Goal: Transaction & Acquisition: Purchase product/service

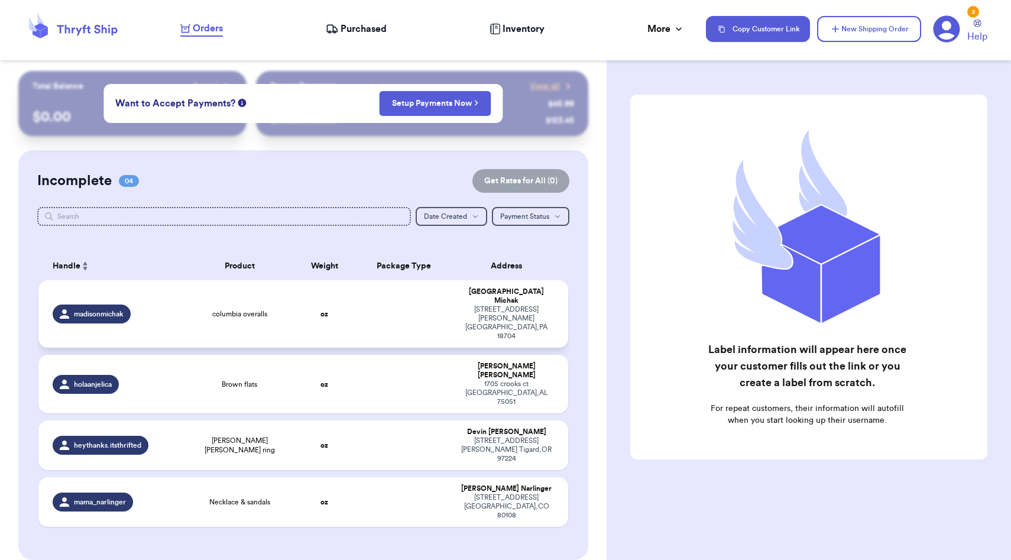
click at [370, 309] on td at bounding box center [403, 313] width 95 height 67
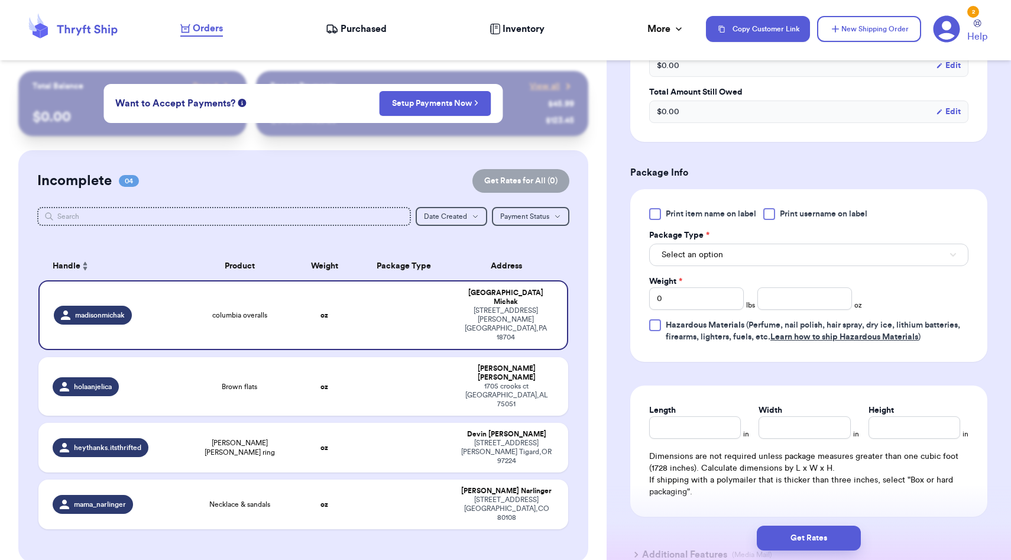
scroll to position [411, 0]
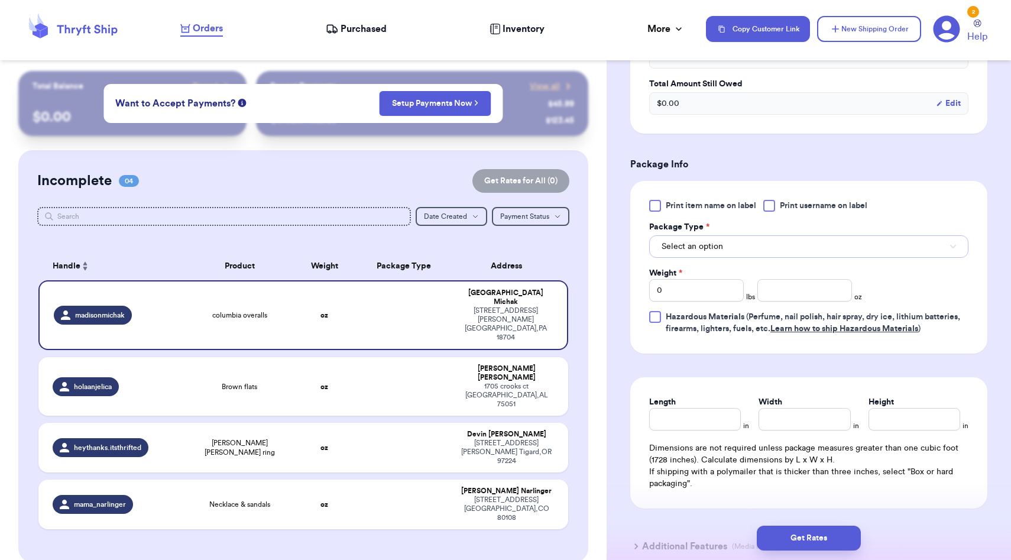
click at [703, 247] on span "Select an option" at bounding box center [691, 247] width 61 height 12
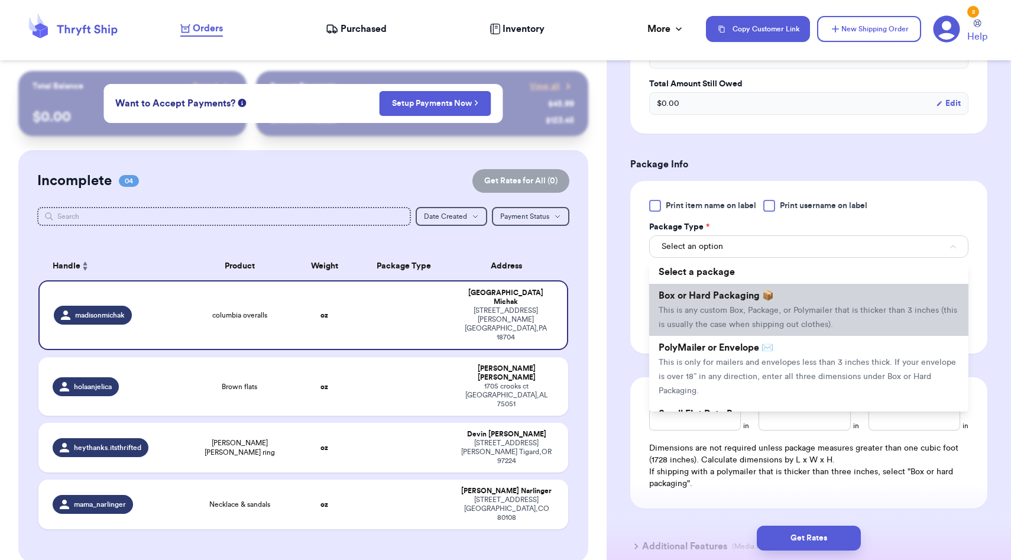
click at [707, 336] on li "Box or Hard Packaging 📦 This is any custom Box, Package, or Polymailer that is …" at bounding box center [808, 310] width 319 height 52
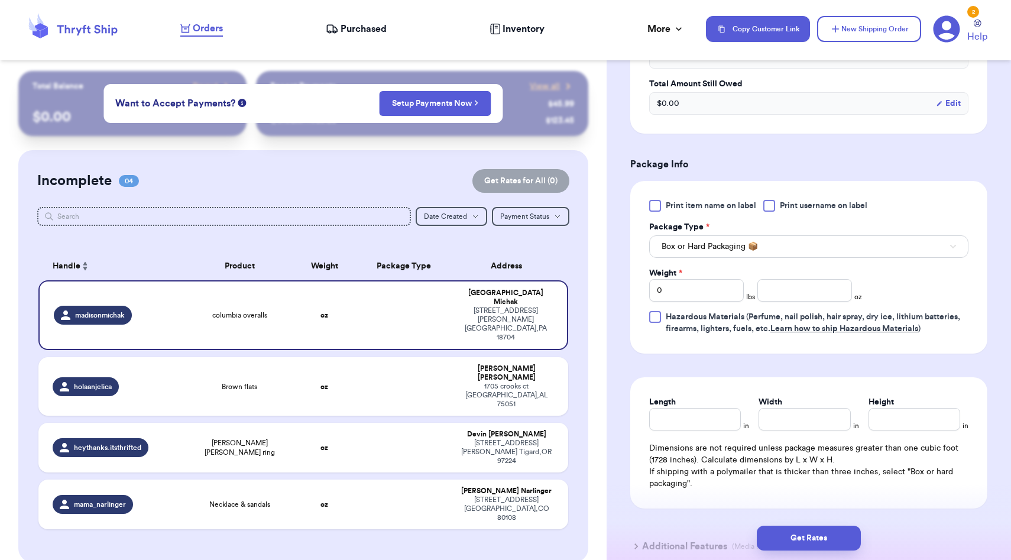
click at [709, 260] on div "Print item name on label Print username on label Package Type * Box or Hard Pac…" at bounding box center [808, 267] width 319 height 135
click at [709, 250] on span "Box or Hard Packaging 📦" at bounding box center [709, 247] width 96 height 12
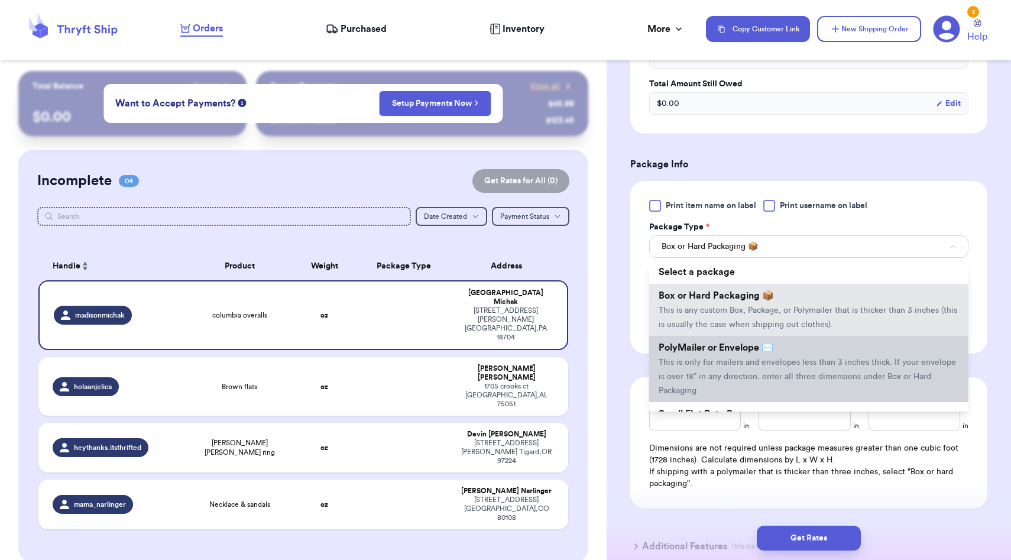
click at [707, 365] on span "This is only for mailers and envelopes less than 3 inches thick. If your envelo…" at bounding box center [806, 376] width 297 height 37
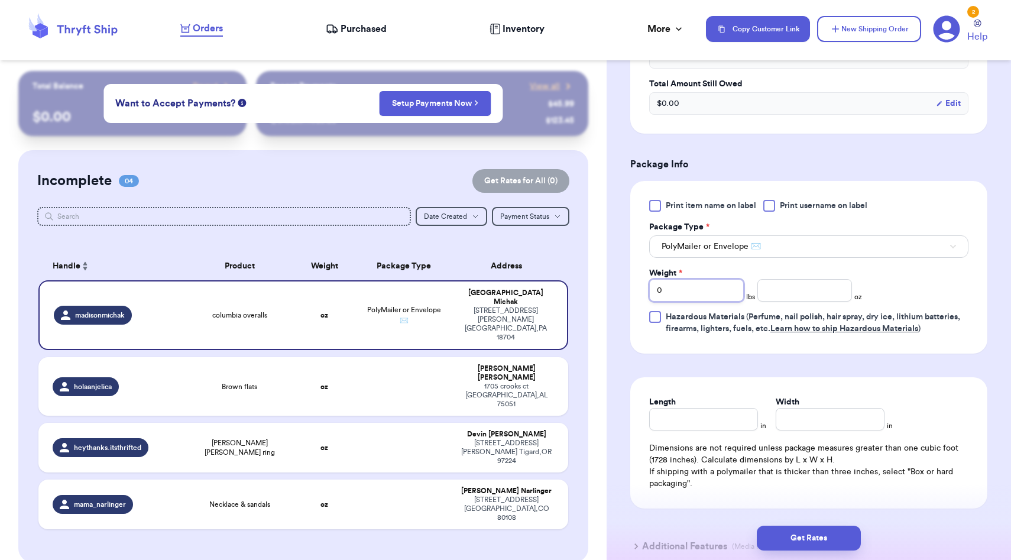
click at [684, 292] on input "0" at bounding box center [696, 290] width 95 height 22
type input "1"
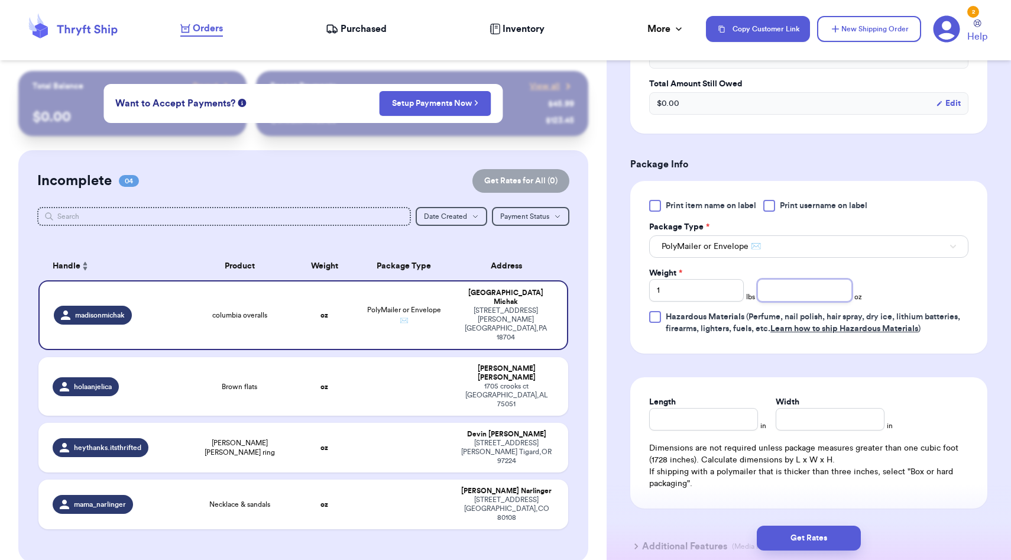
click at [786, 297] on input "number" at bounding box center [804, 290] width 95 height 22
type input "0.8"
click at [811, 372] on form "Shipping Information Delete Label Customer Info Order created: [DATE] 04:08 PM …" at bounding box center [808, 126] width 357 height 887
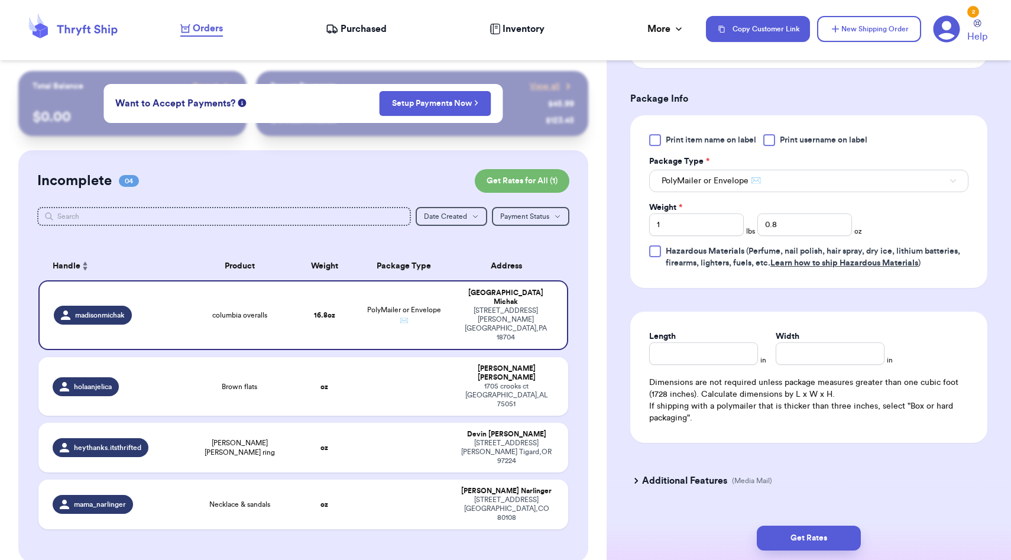
scroll to position [499, 0]
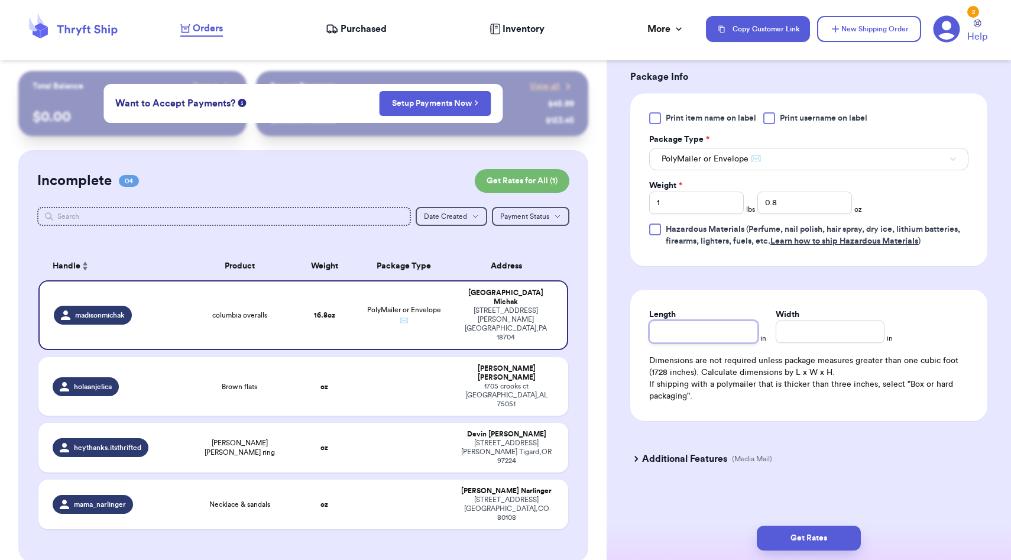
click at [720, 336] on input "Length" at bounding box center [703, 331] width 109 height 22
type input "10"
click at [853, 336] on input "Width *" at bounding box center [829, 331] width 109 height 22
type input "8"
click at [874, 436] on form "Shipping Information Delete Label Customer Info Order created: [DATE] 04:08 PM …" at bounding box center [808, 39] width 357 height 887
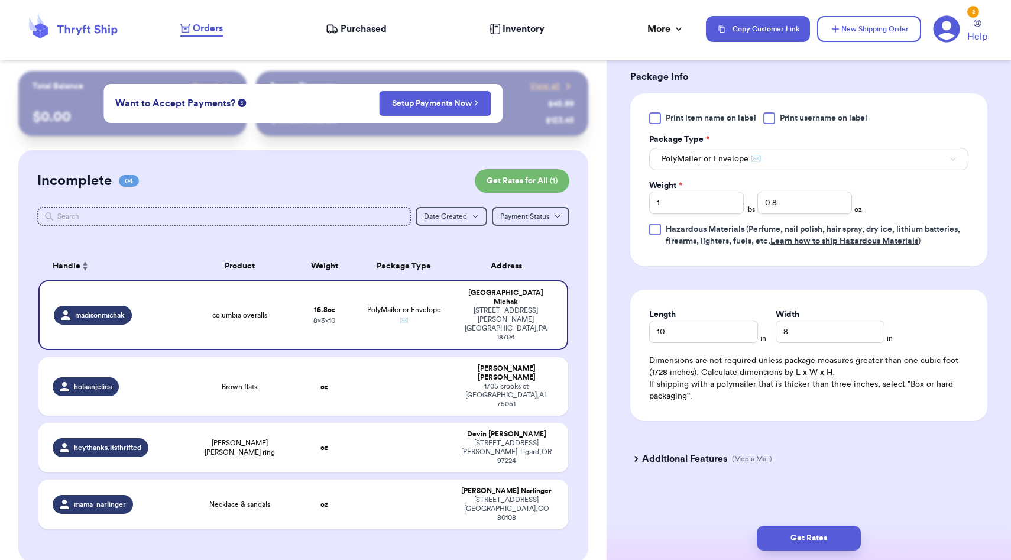
scroll to position [505, 0]
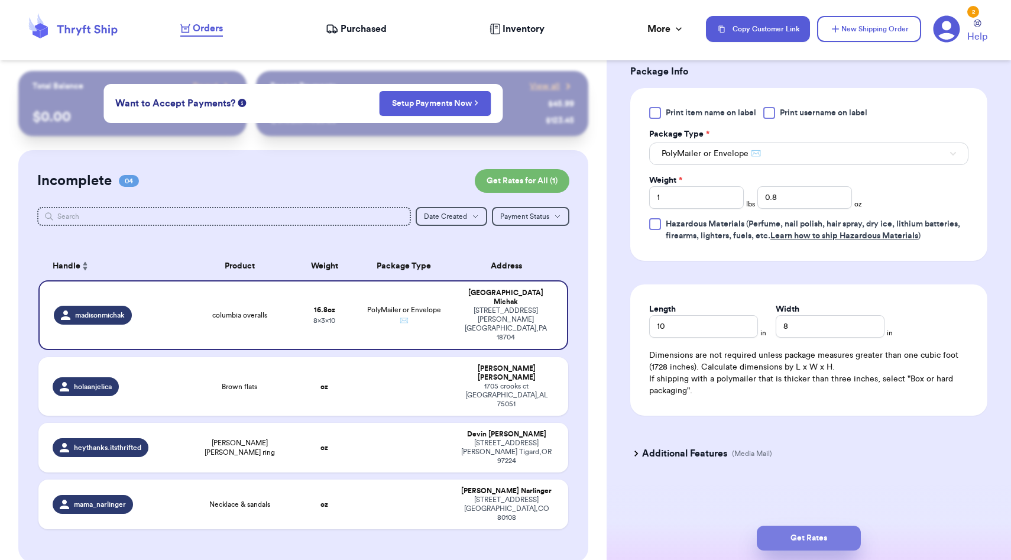
click at [826, 528] on button "Get Rates" at bounding box center [809, 537] width 104 height 25
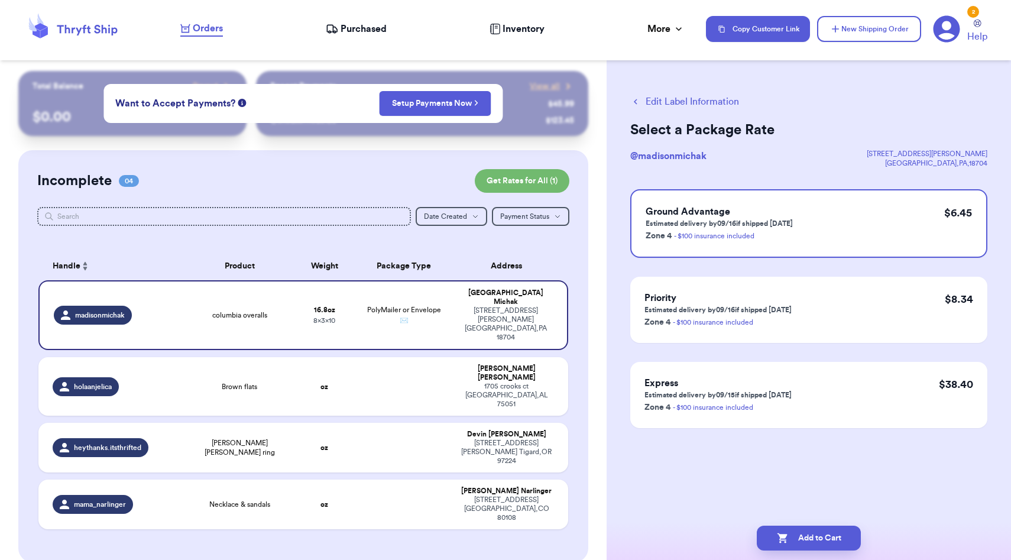
scroll to position [0, 0]
click at [807, 533] on button "Add to Cart" at bounding box center [809, 537] width 104 height 25
checkbox input "true"
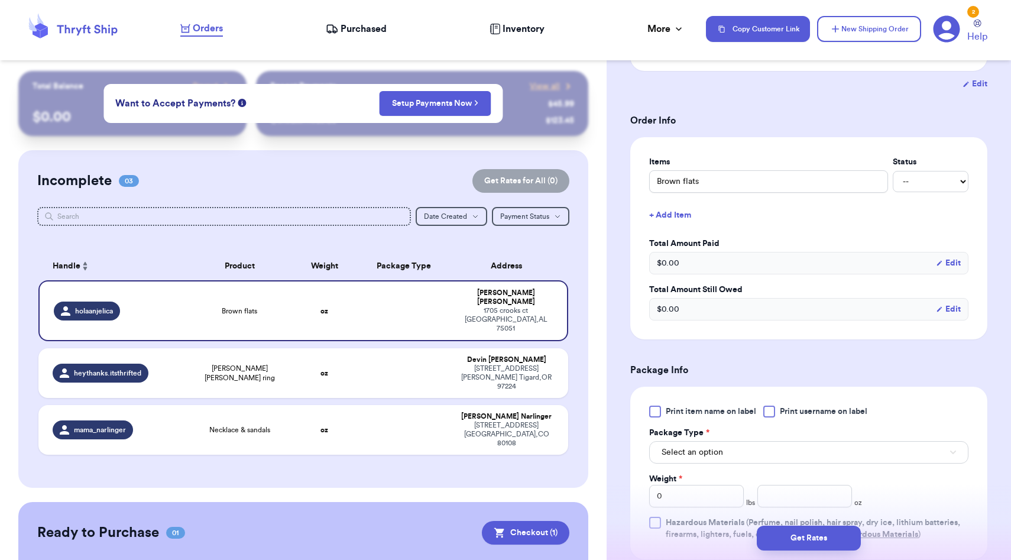
scroll to position [248, 0]
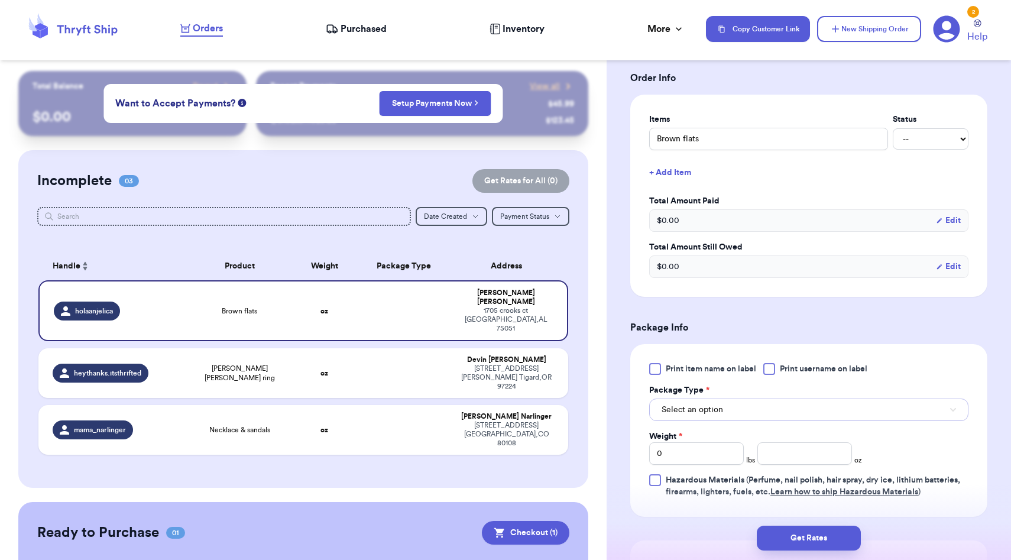
click at [723, 412] on button "Select an option" at bounding box center [808, 409] width 319 height 22
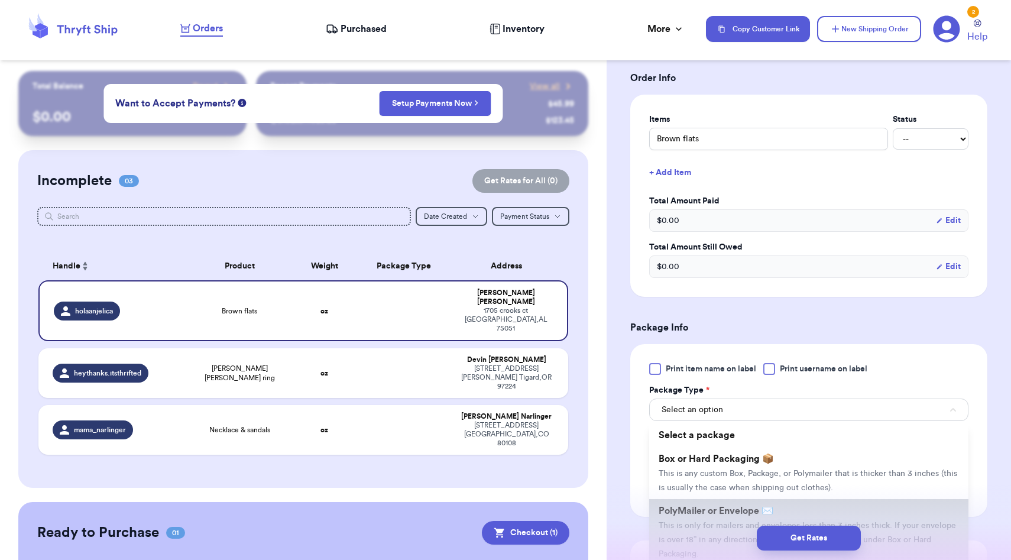
click at [713, 501] on li "PolyMailer or Envelope ✉️ This is only for mailers and envelopes less than 3 in…" at bounding box center [808, 532] width 319 height 66
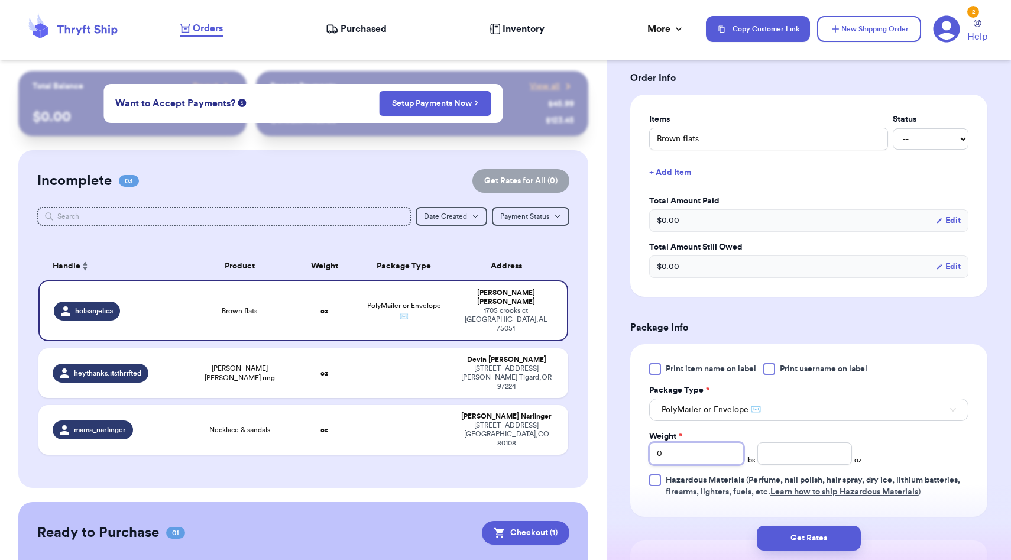
click at [702, 459] on input "0" at bounding box center [696, 453] width 95 height 22
type input "1"
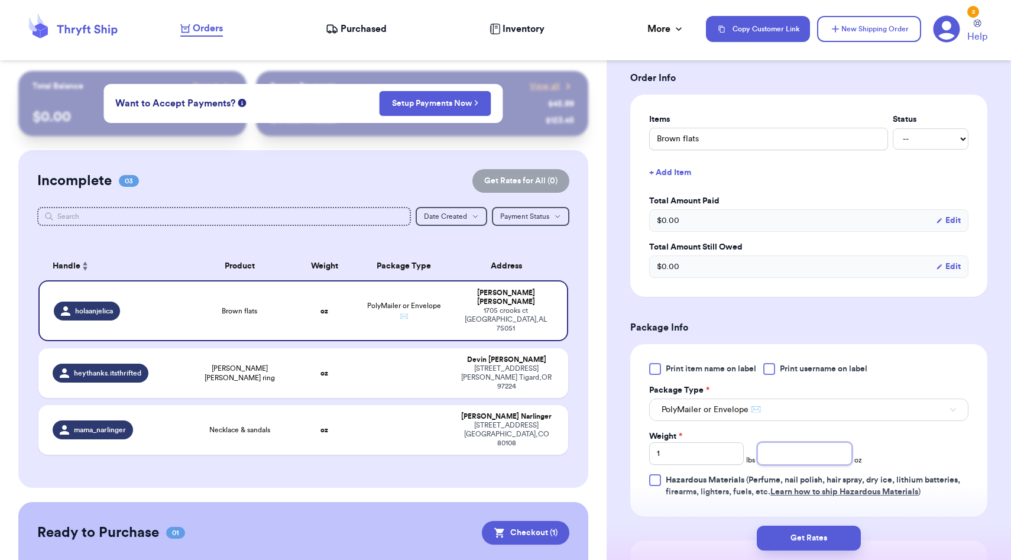
click at [796, 454] on input "number" at bounding box center [804, 453] width 95 height 22
type input "1.8"
click at [974, 429] on div "Print item name on label Print username on label Package Type * PolyMailer or E…" at bounding box center [808, 430] width 357 height 173
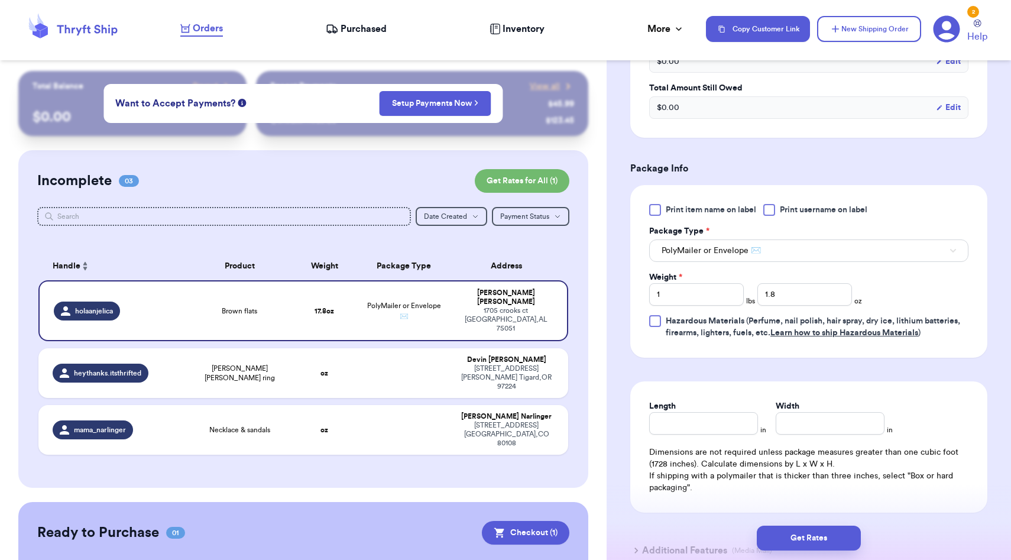
scroll to position [492, 0]
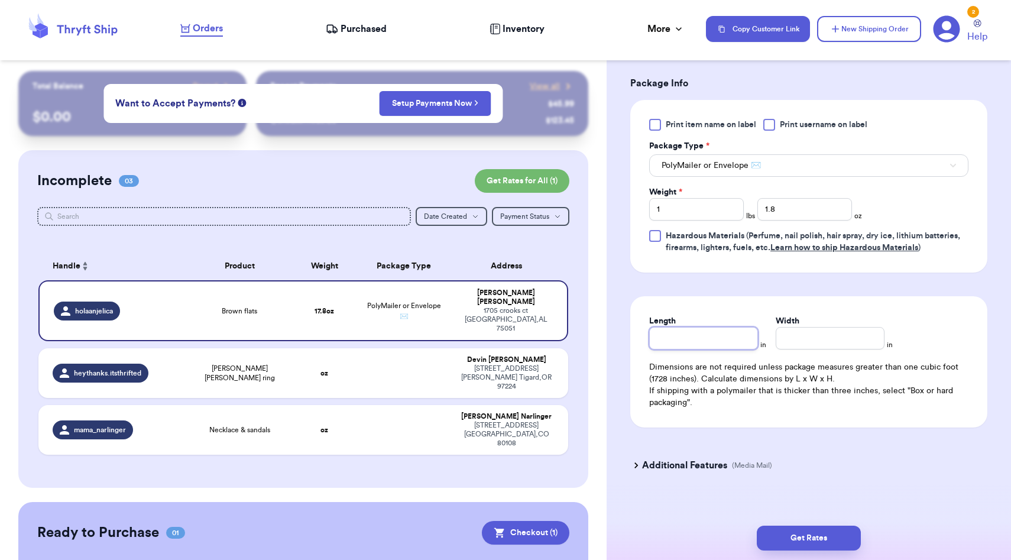
click at [720, 343] on input "Length" at bounding box center [703, 338] width 109 height 22
type input "11"
click at [807, 340] on input "Width *" at bounding box center [829, 338] width 109 height 22
type input "8"
click at [838, 531] on button "Get Rates" at bounding box center [809, 537] width 104 height 25
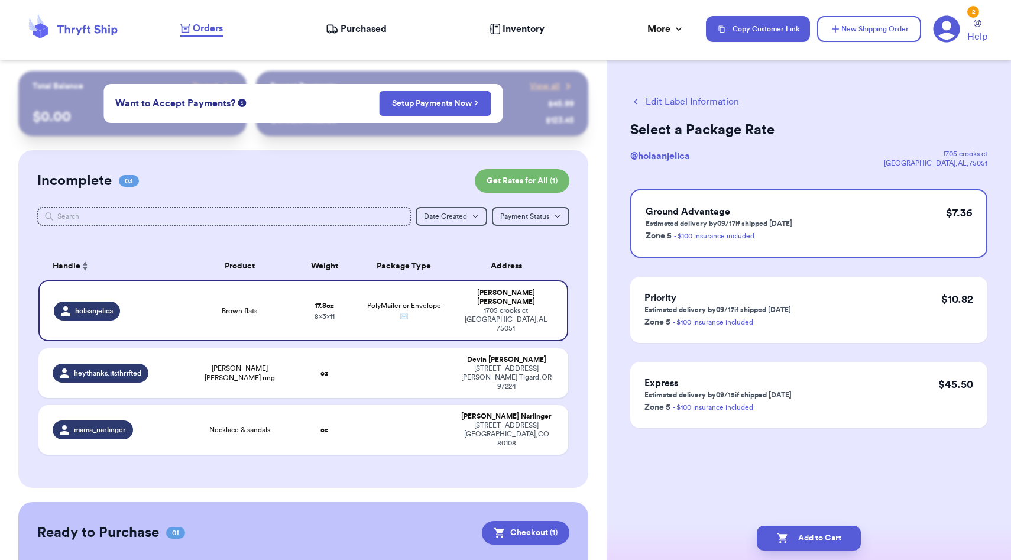
scroll to position [0, 0]
click at [671, 102] on button "Edit Label Information" at bounding box center [684, 102] width 109 height 14
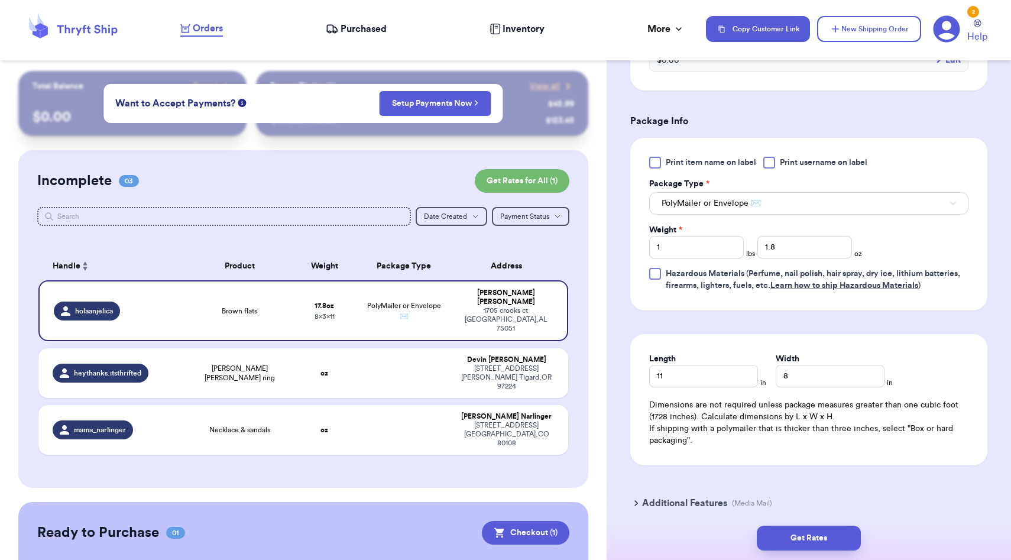
scroll to position [505, 0]
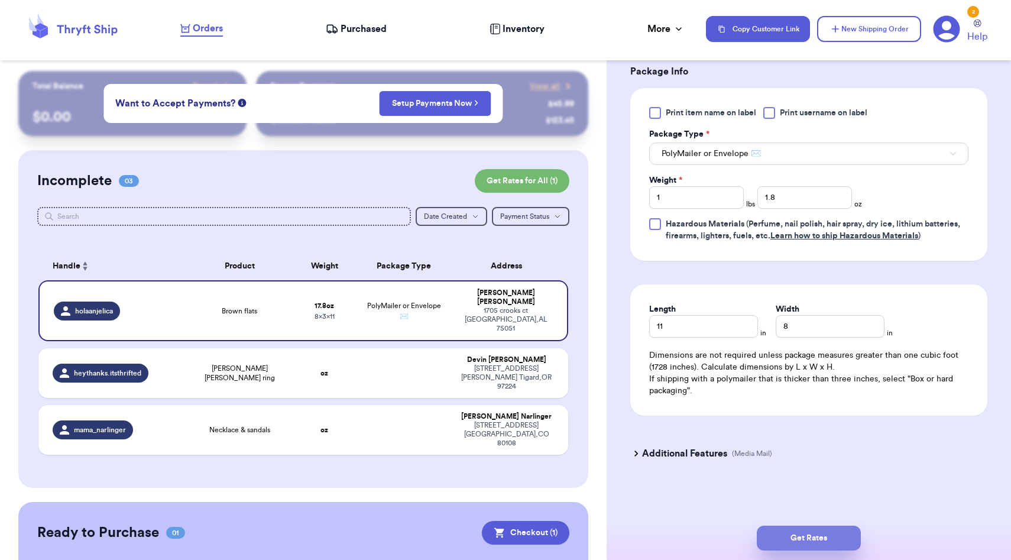
click at [808, 533] on button "Get Rates" at bounding box center [809, 537] width 104 height 25
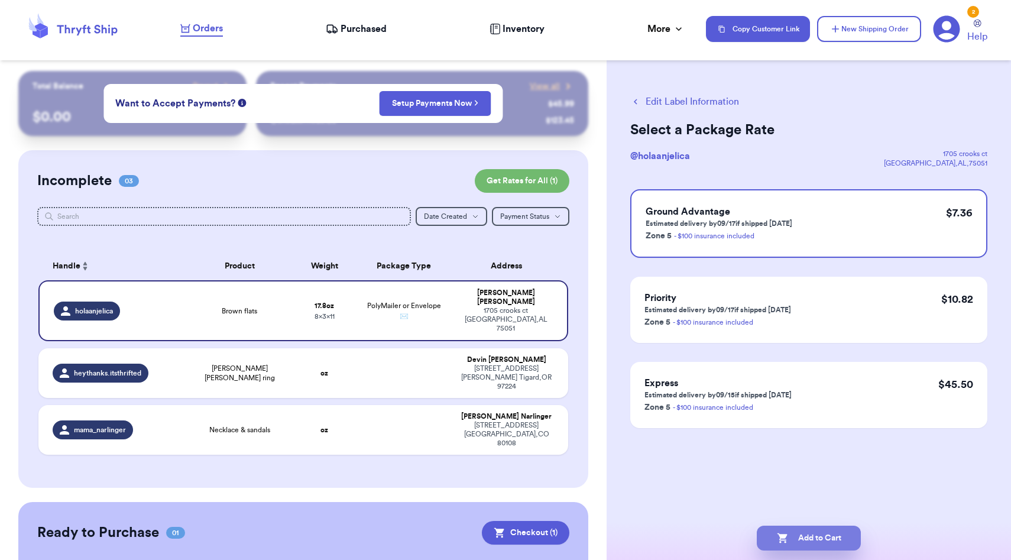
click at [822, 534] on button "Add to Cart" at bounding box center [809, 537] width 104 height 25
checkbox input "true"
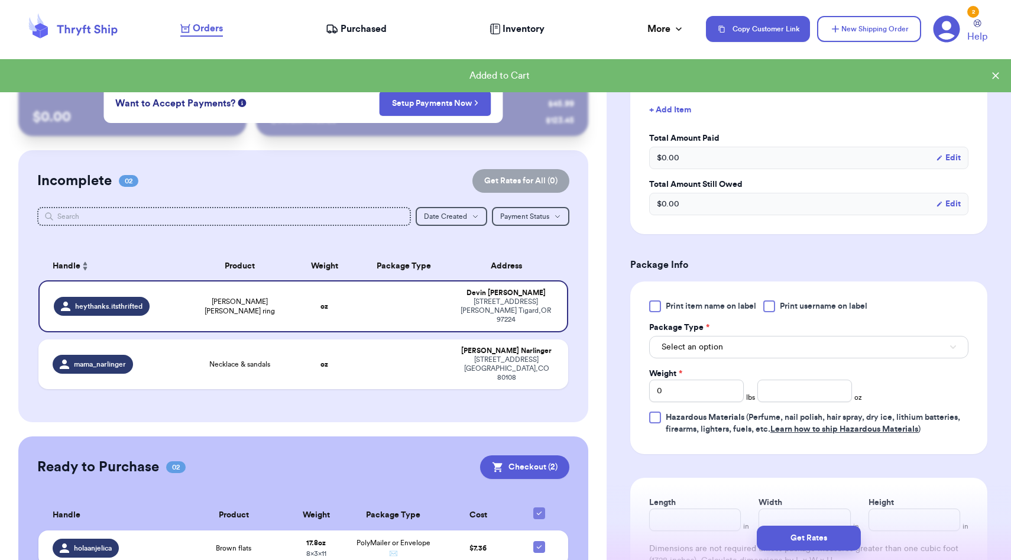
scroll to position [334, 0]
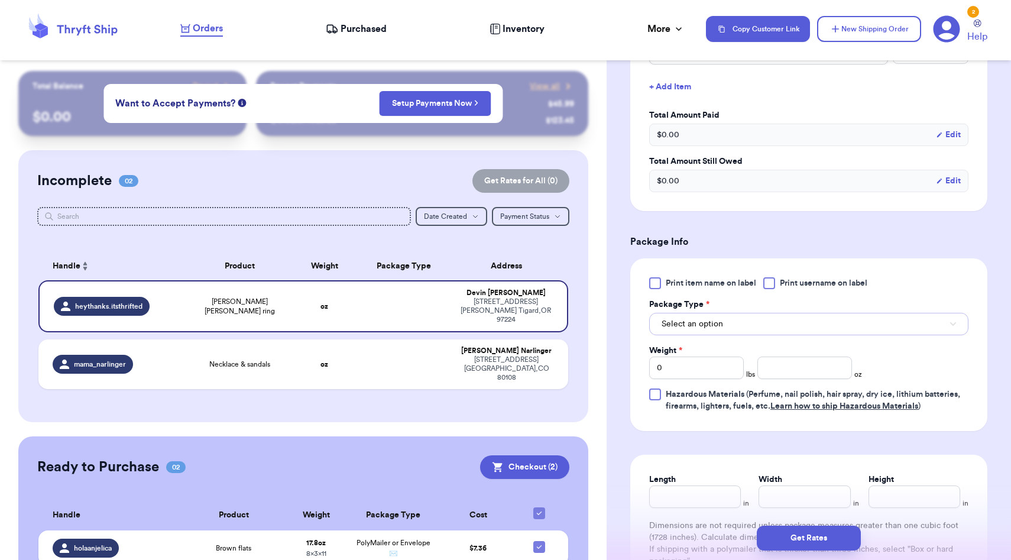
click at [697, 334] on button "Select an option" at bounding box center [808, 324] width 319 height 22
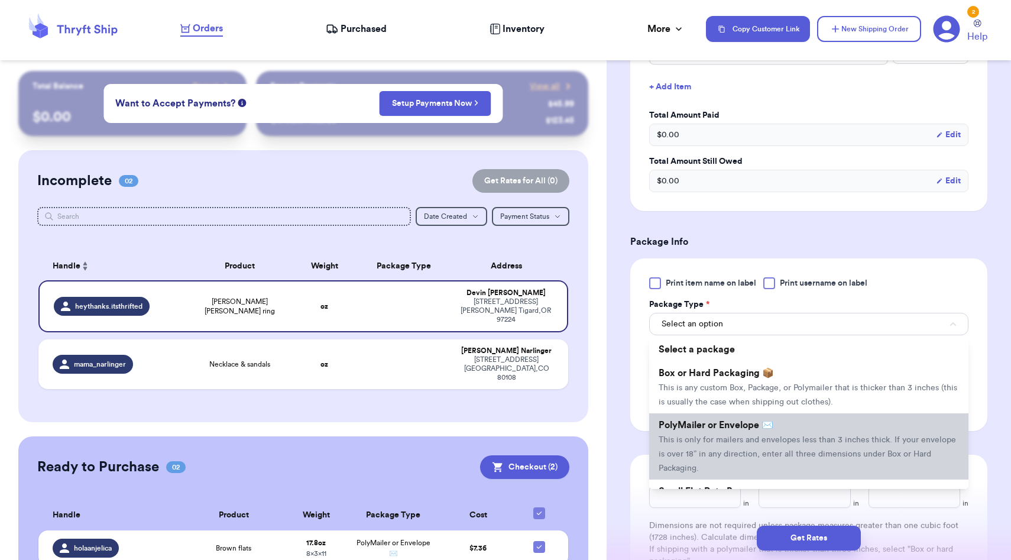
click at [700, 421] on span "PolyMailer or Envelope ✉️" at bounding box center [715, 424] width 115 height 9
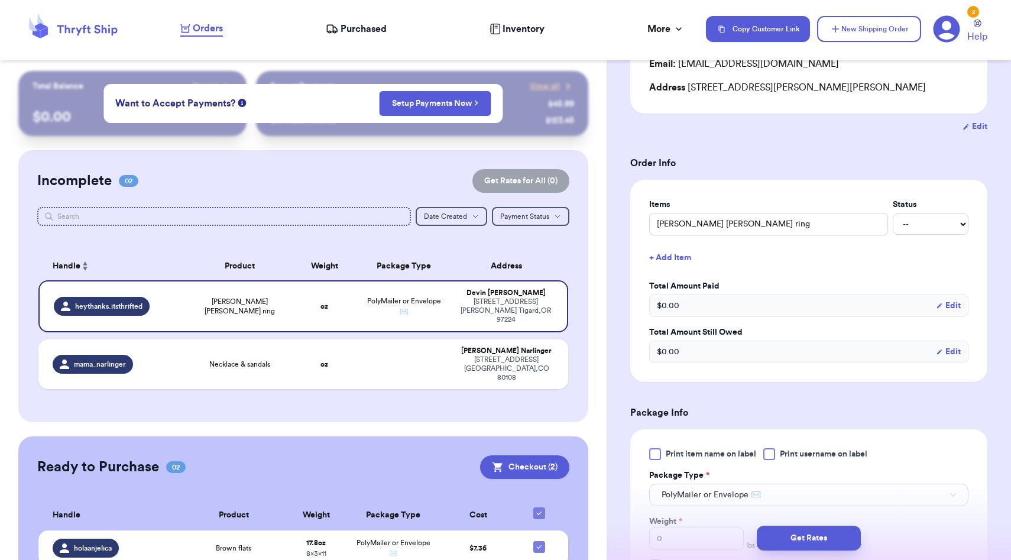
scroll to position [505, 0]
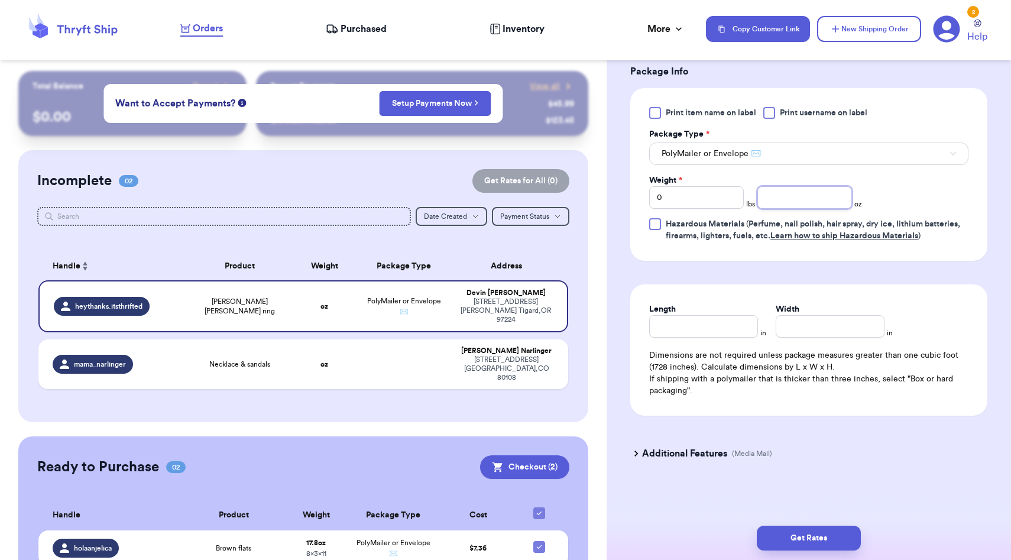
click at [783, 197] on input "number" at bounding box center [804, 197] width 95 height 22
type input "8.0"
click at [706, 335] on input "Length" at bounding box center [703, 326] width 109 height 22
type input "10"
click at [831, 332] on input "Width *" at bounding box center [829, 326] width 109 height 22
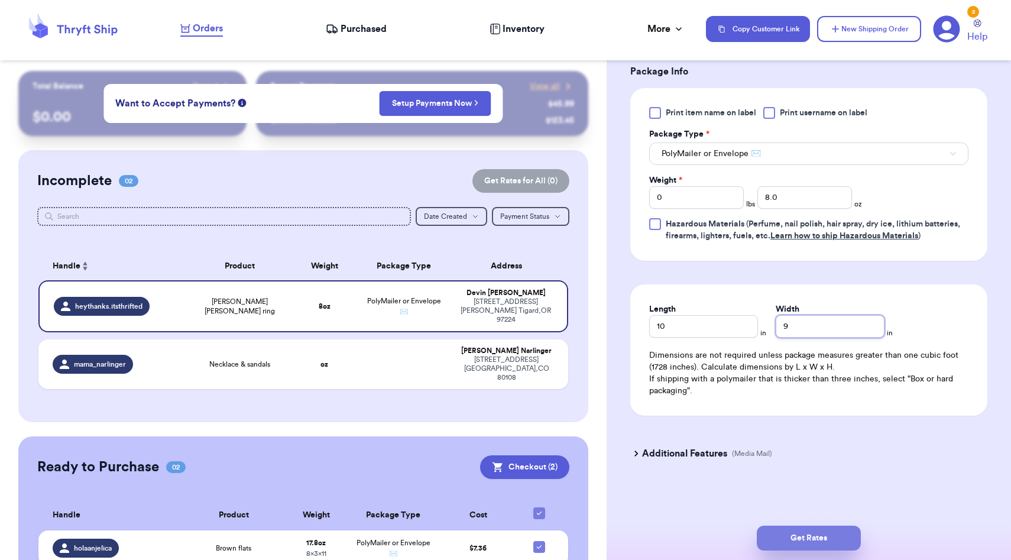
type input "9"
click at [817, 533] on button "Get Rates" at bounding box center [809, 537] width 104 height 25
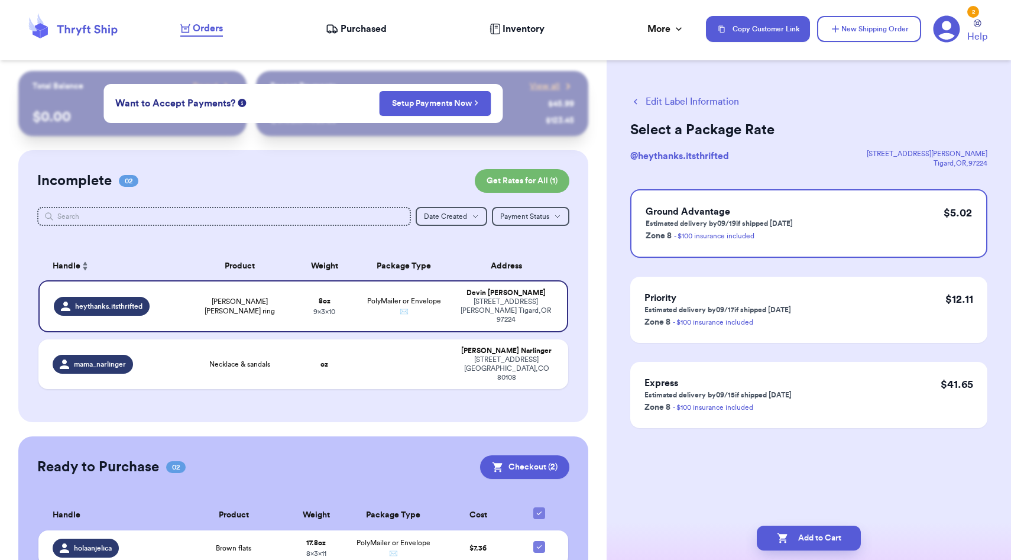
scroll to position [0, 0]
click at [803, 535] on button "Add to Cart" at bounding box center [809, 537] width 104 height 25
checkbox input "true"
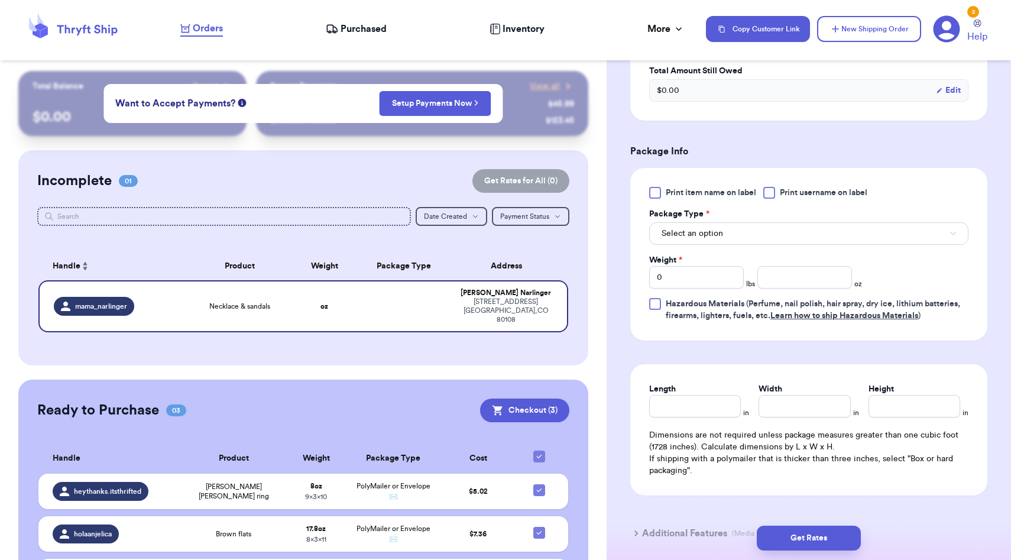
scroll to position [485, 0]
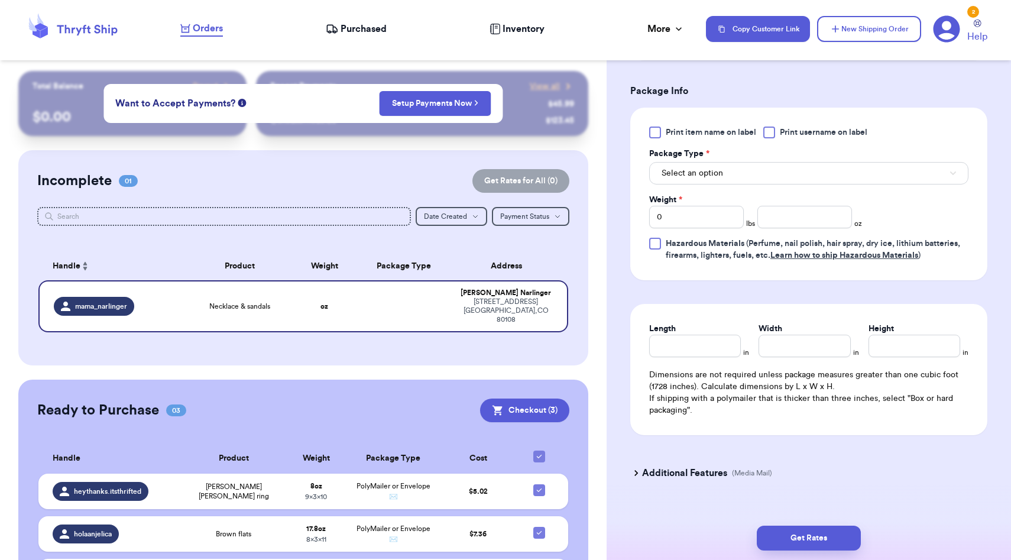
click at [724, 177] on button "Select an option" at bounding box center [808, 173] width 319 height 22
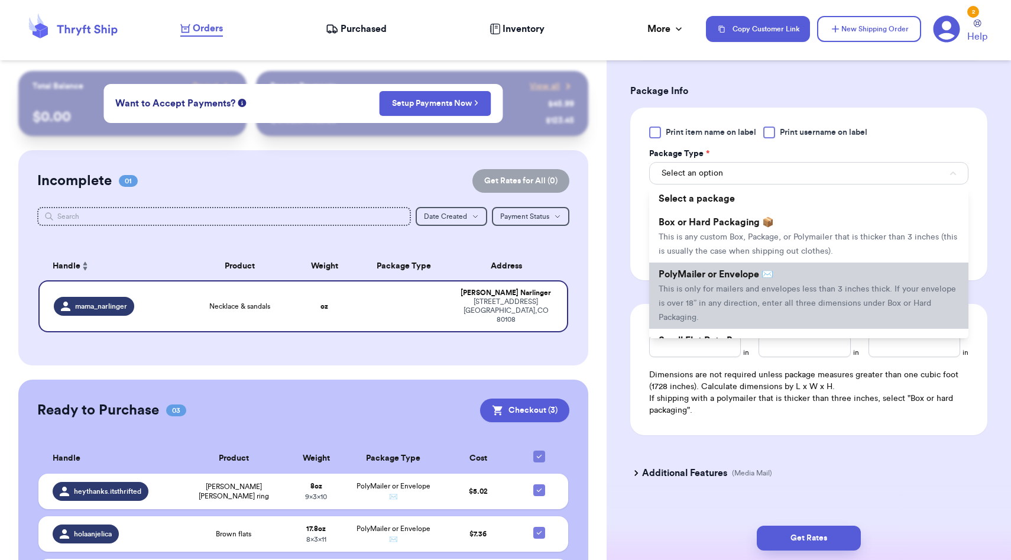
click at [715, 268] on li "PolyMailer or Envelope ✉️ This is only for mailers and envelopes less than 3 in…" at bounding box center [808, 295] width 319 height 66
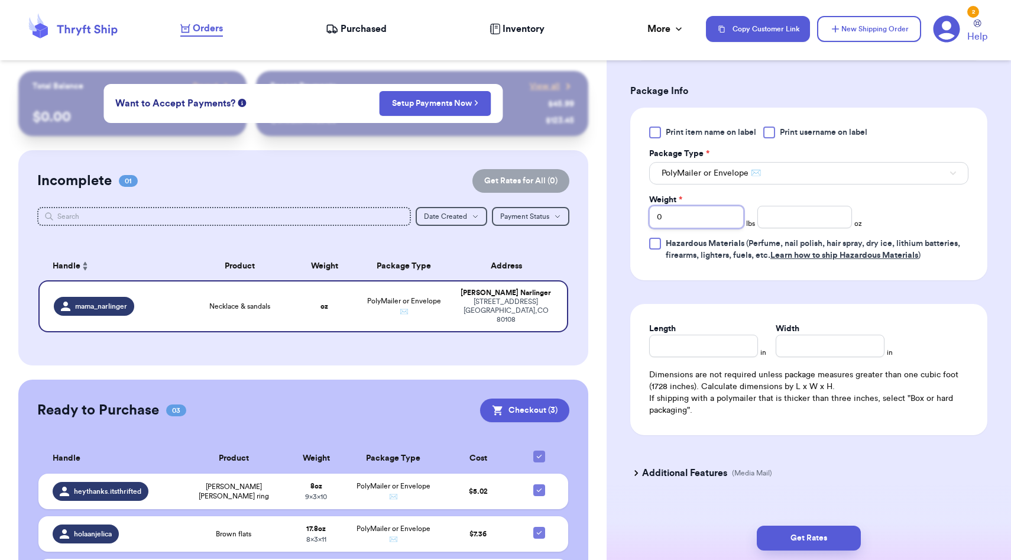
click at [685, 222] on input "0" at bounding box center [696, 217] width 95 height 22
type input "3"
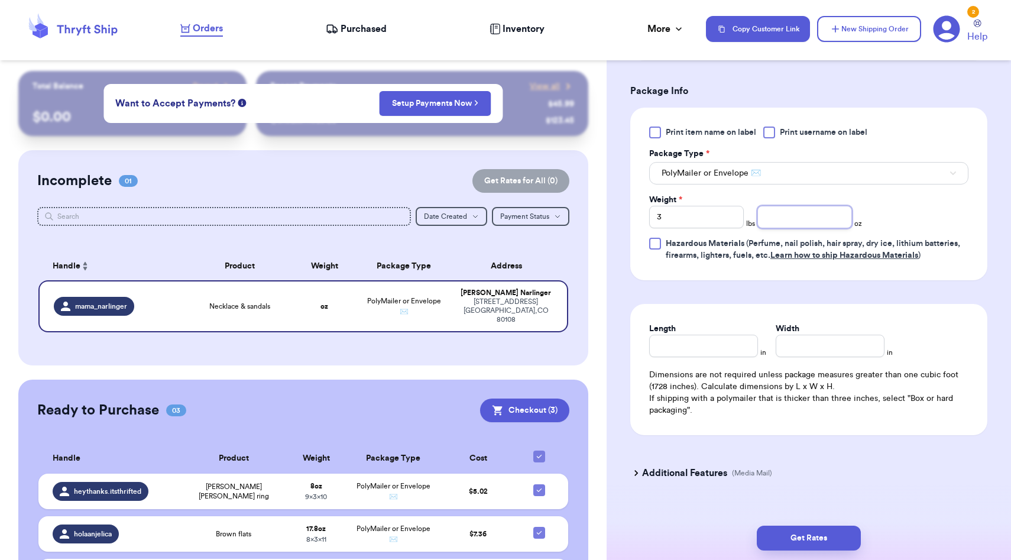
click at [783, 216] on input "number" at bounding box center [804, 217] width 95 height 22
type input "7.7"
click at [716, 359] on div "Length in Width in Dimensions are not required unless package measures greater …" at bounding box center [808, 369] width 357 height 131
click at [711, 346] on input "Length" at bounding box center [703, 346] width 109 height 22
type input "11"
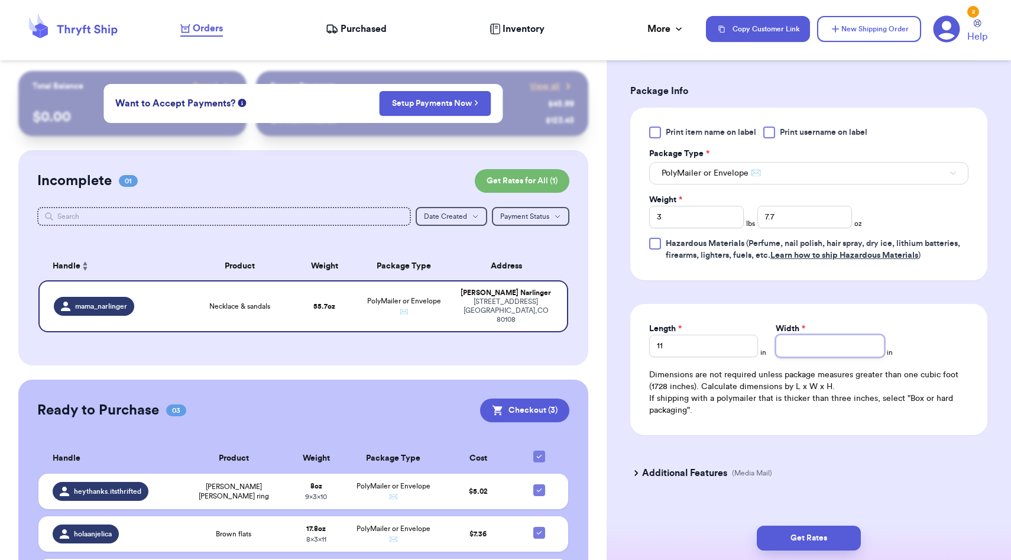
click at [801, 349] on input "Width *" at bounding box center [829, 346] width 109 height 22
type input "10"
click at [904, 305] on div "Length 11 in Width 10 in Dimensions are not required unless package measures gr…" at bounding box center [808, 369] width 357 height 131
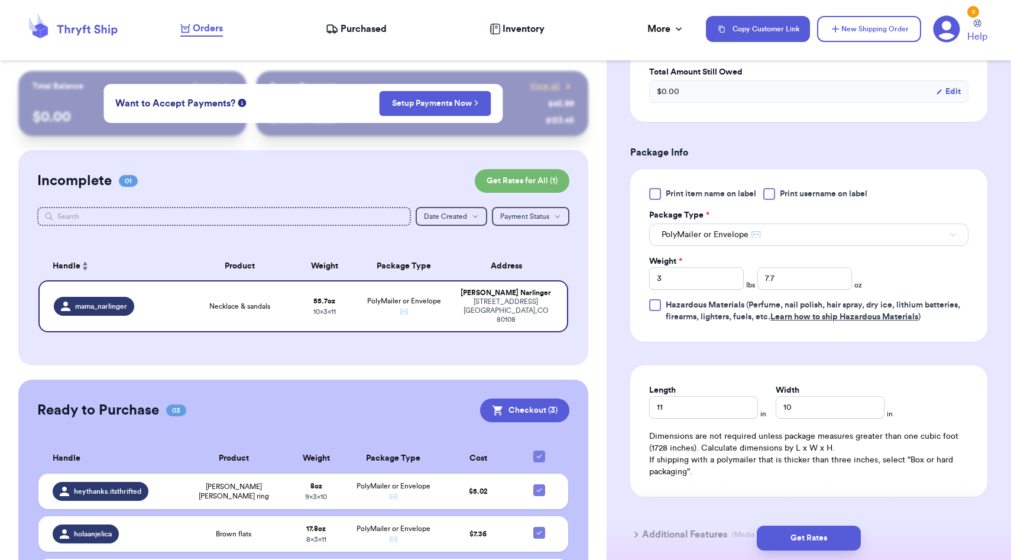
scroll to position [505, 0]
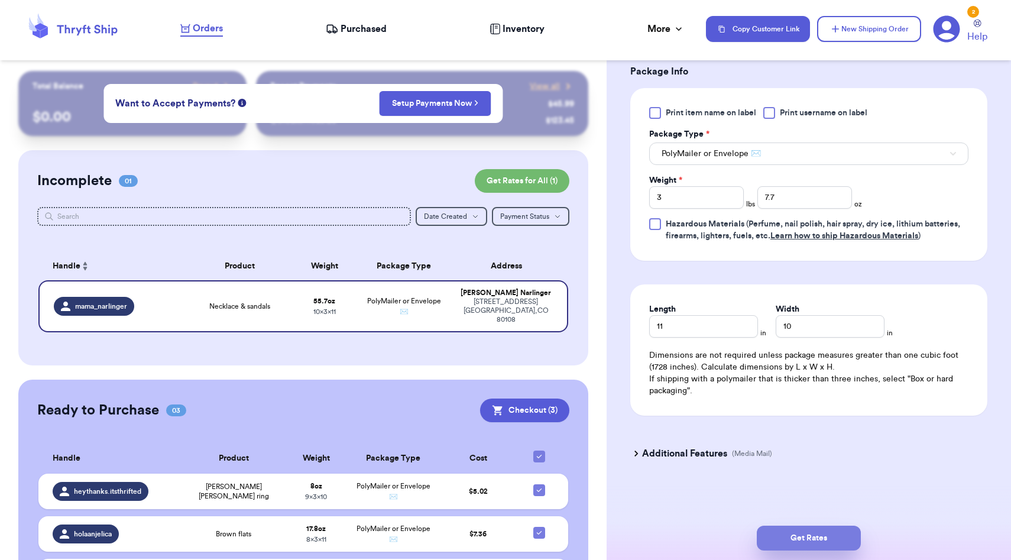
click at [800, 529] on button "Get Rates" at bounding box center [809, 537] width 104 height 25
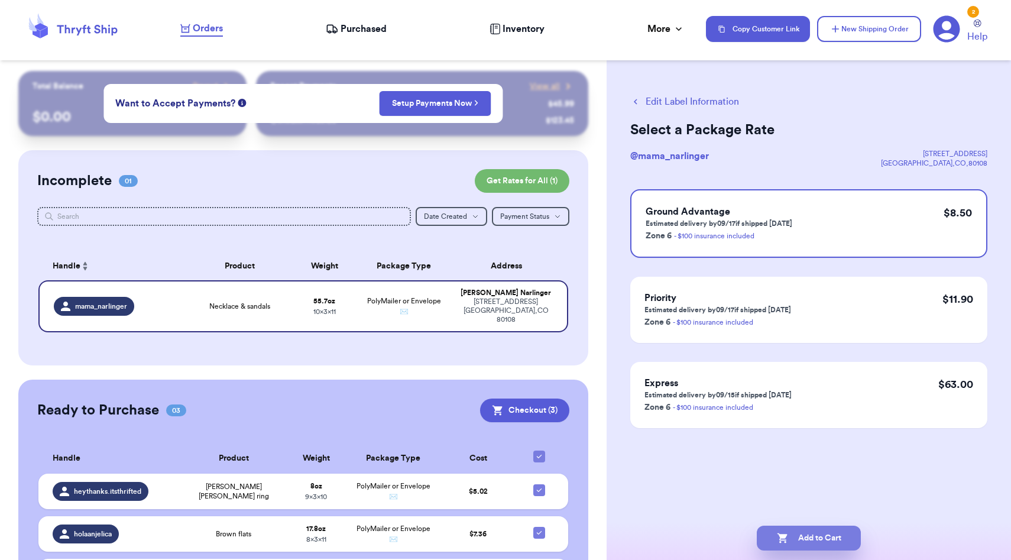
click at [809, 538] on button "Add to Cart" at bounding box center [809, 537] width 104 height 25
checkbox input "true"
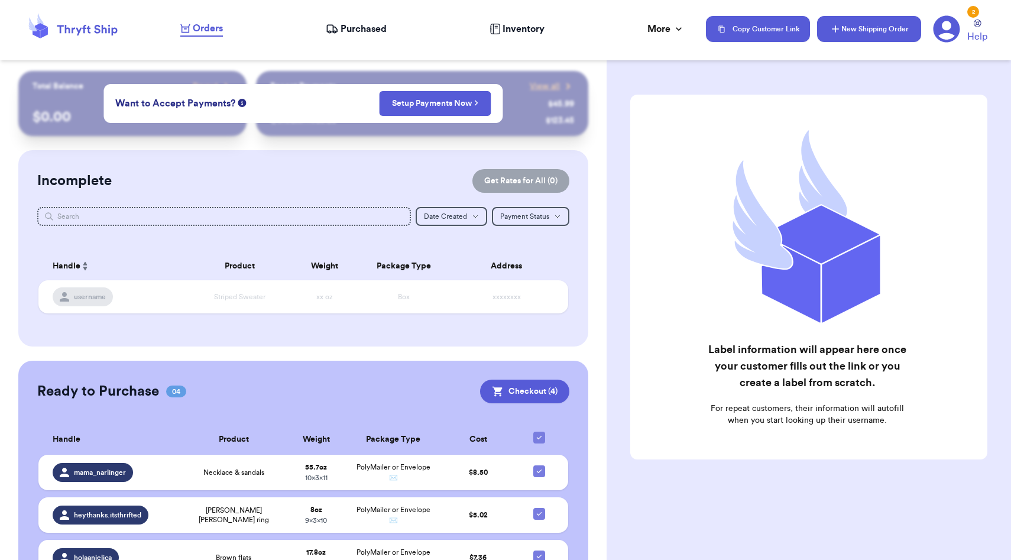
click at [895, 34] on button "New Shipping Order" at bounding box center [869, 29] width 104 height 26
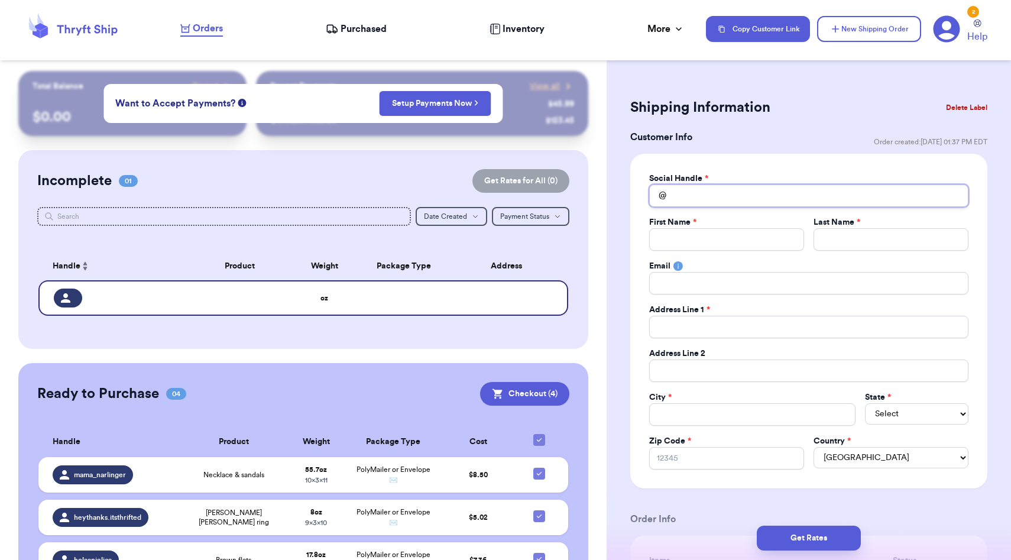
click at [774, 194] on input "Total Amount Paid" at bounding box center [808, 195] width 319 height 22
type input "a"
type input "j"
type input "ja"
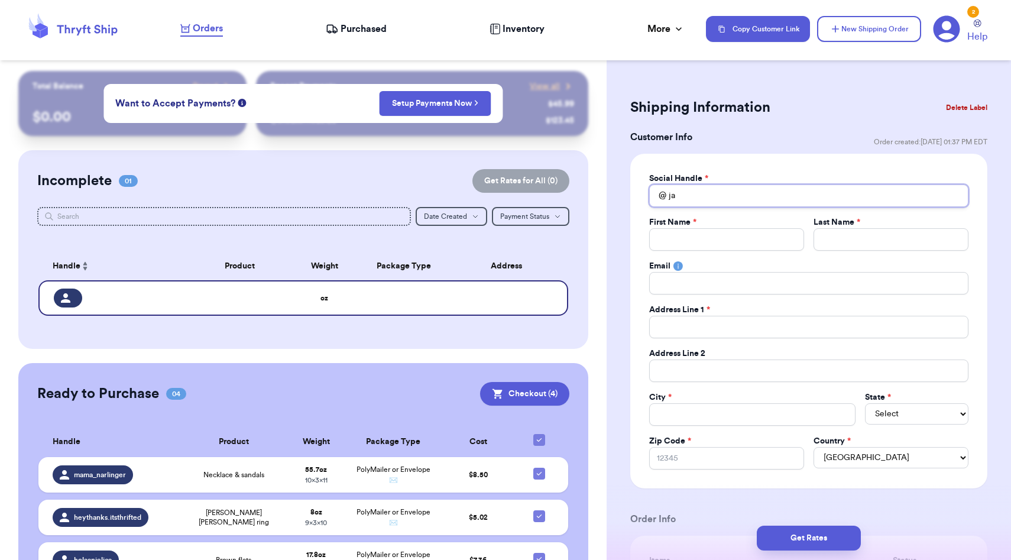
type input "jaz"
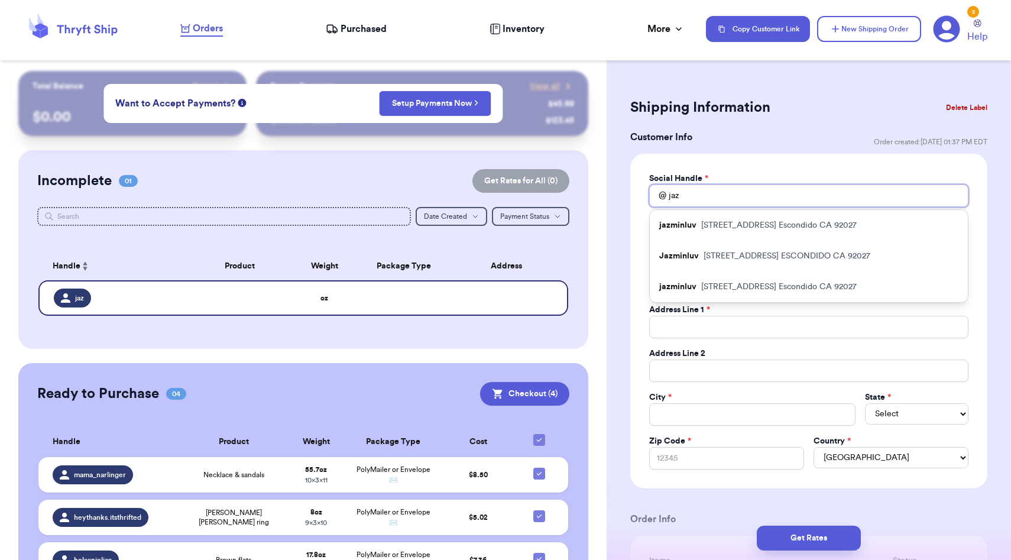
type input "jazm"
type input "jazmi"
type input "jazmin"
type input "jazminc"
type input "jazminco"
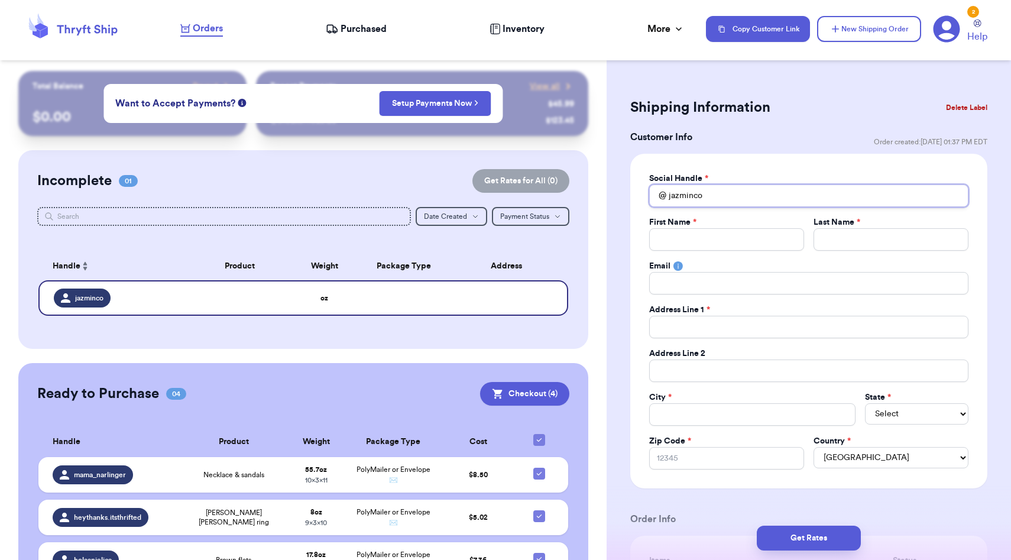
type input "jazminc"
type input "jazmin"
type input "jazmi"
type input "jazm"
type input "jaz"
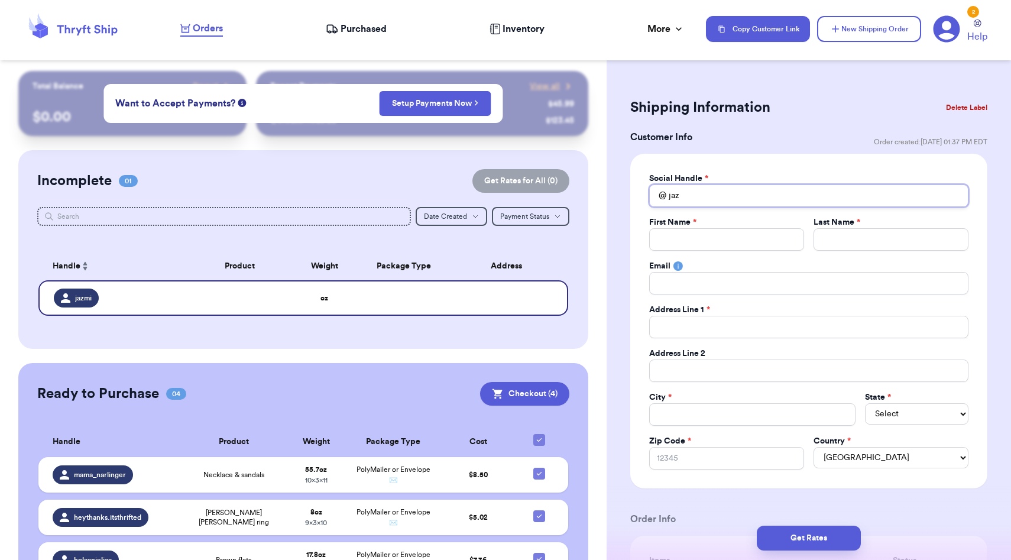
type input "ja"
type input "j"
type input "a"
type input "ao"
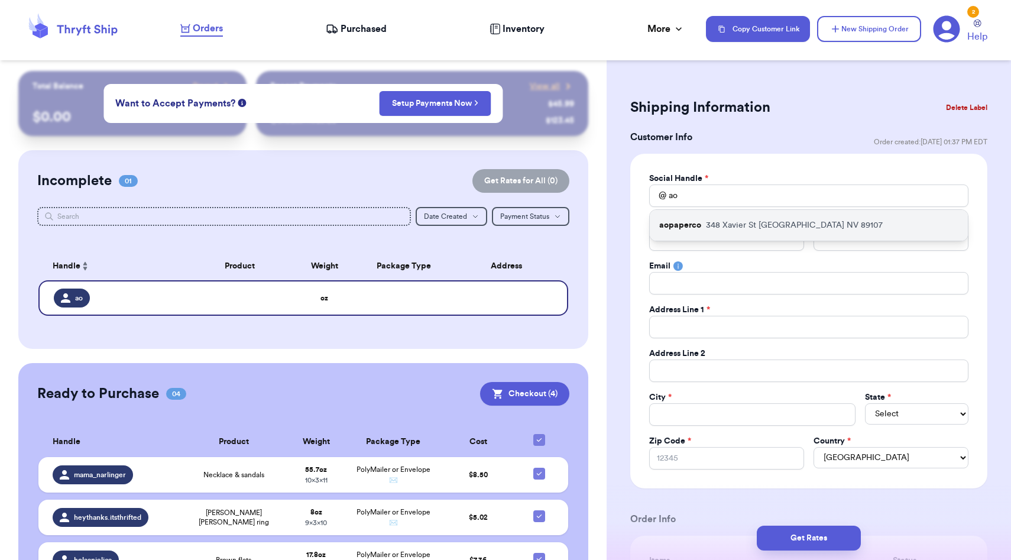
click at [760, 227] on p "[STREET_ADDRESS]" at bounding box center [794, 225] width 177 height 12
type input "aopaperco"
type input "[PERSON_NAME]"
type input "[EMAIL_ADDRESS][DOMAIN_NAME]"
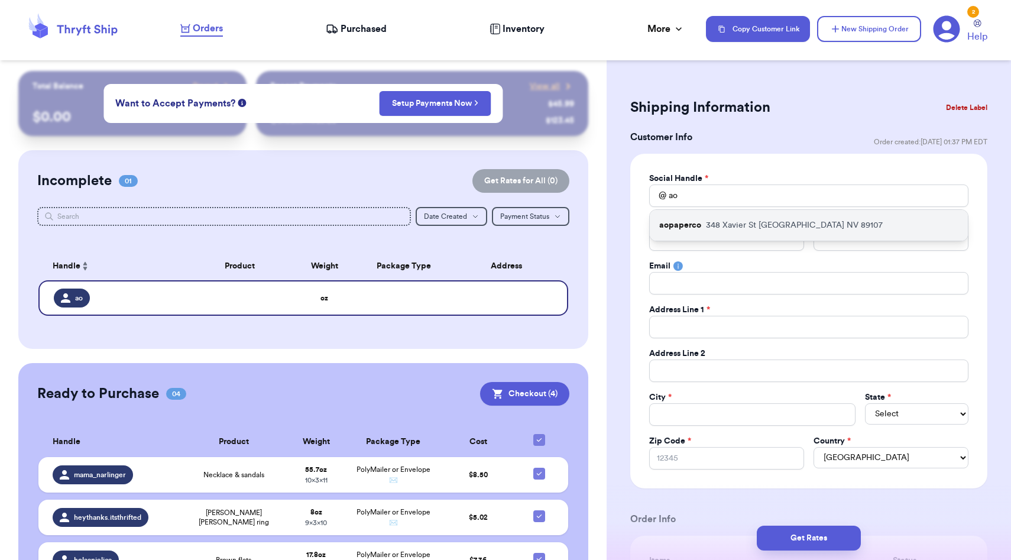
type input "348 Xavier St"
type input "[GEOGRAPHIC_DATA]"
select select "NV"
type input "89107"
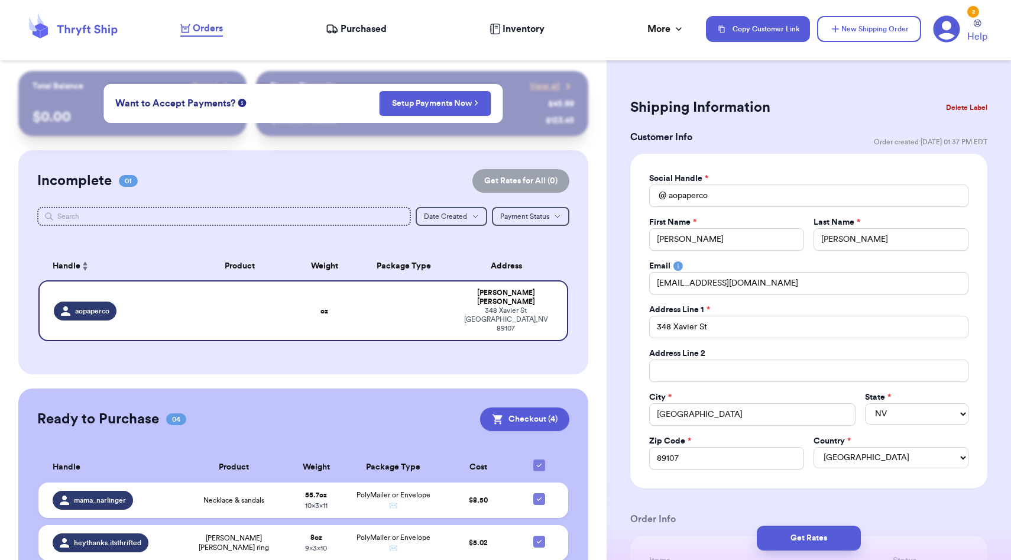
click at [1005, 47] on nav "Orders Purchased Inventory More Stats Completed Orders Payments Payouts Copy Cu…" at bounding box center [589, 28] width 842 height 39
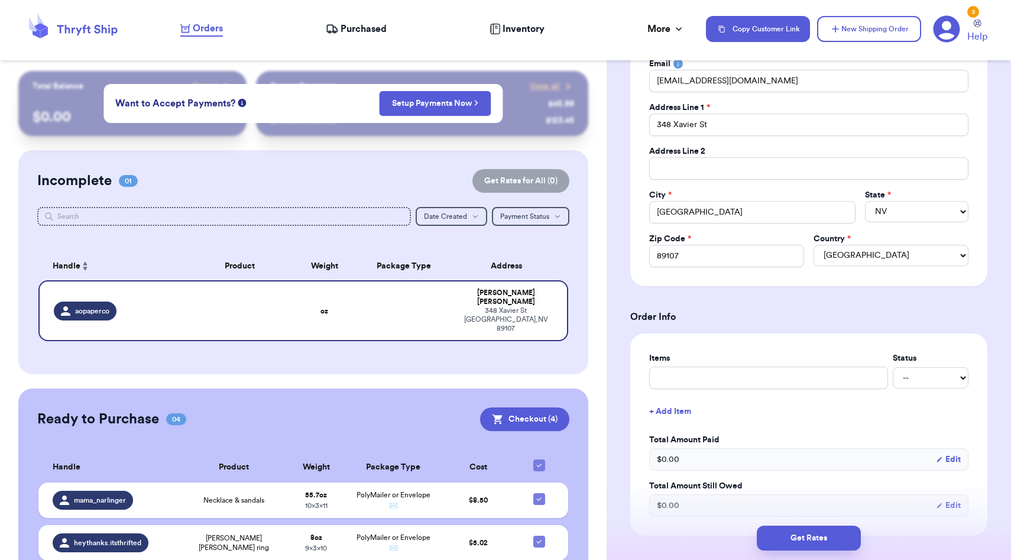
scroll to position [278, 0]
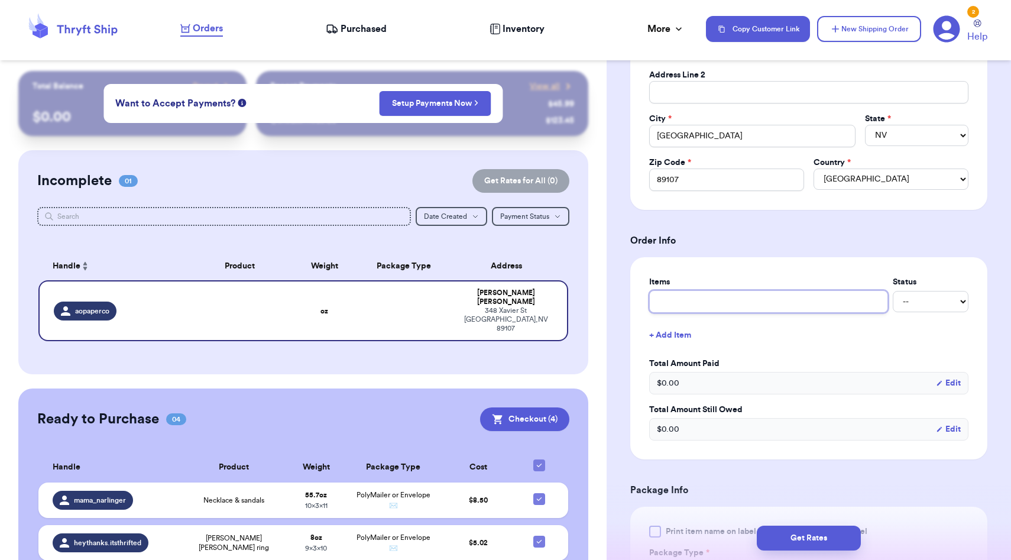
click at [685, 306] on input "text" at bounding box center [768, 301] width 239 height 22
type input "clothes"
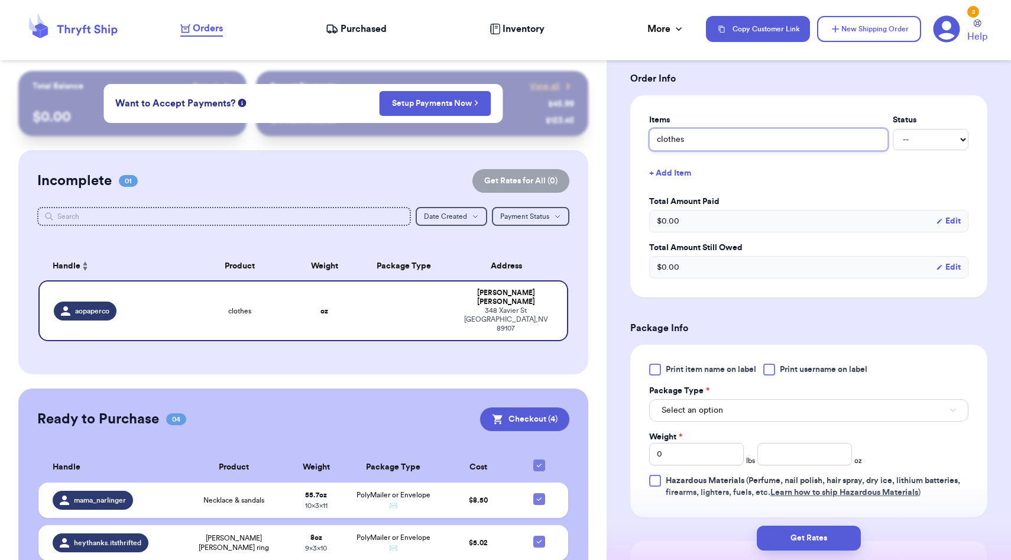
scroll to position [455, 0]
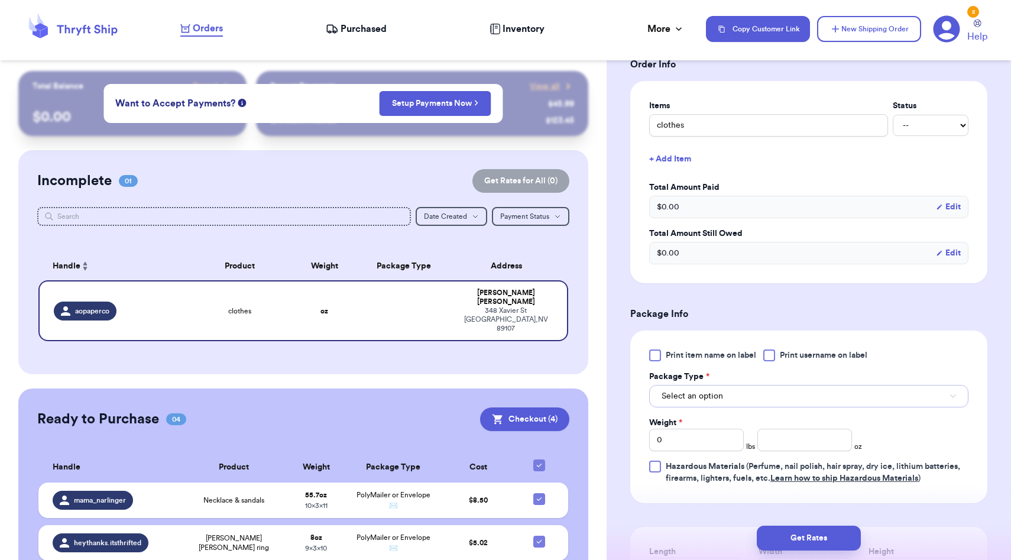
click at [696, 402] on span "Select an option" at bounding box center [691, 396] width 61 height 12
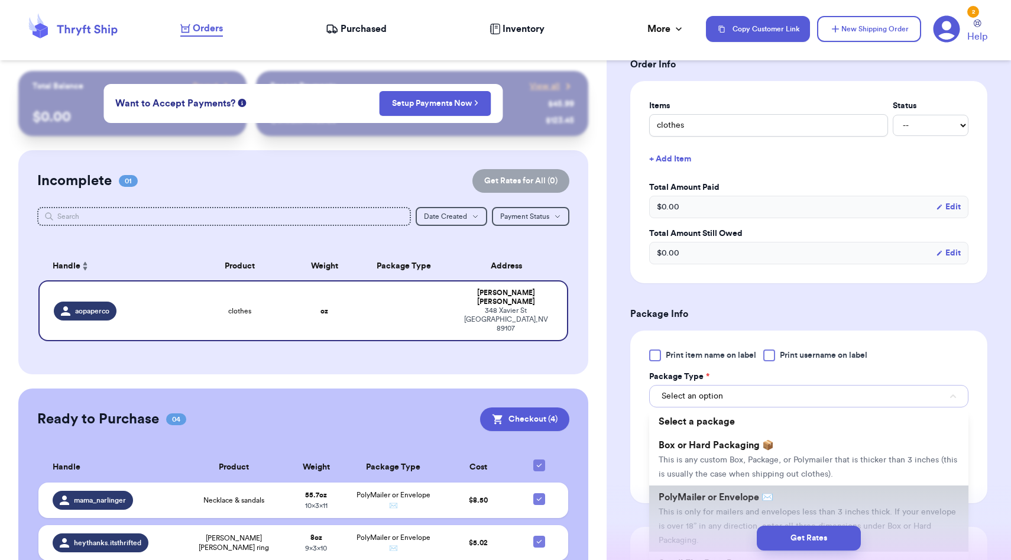
click at [700, 502] on span "PolyMailer or Envelope ✉️" at bounding box center [715, 496] width 115 height 9
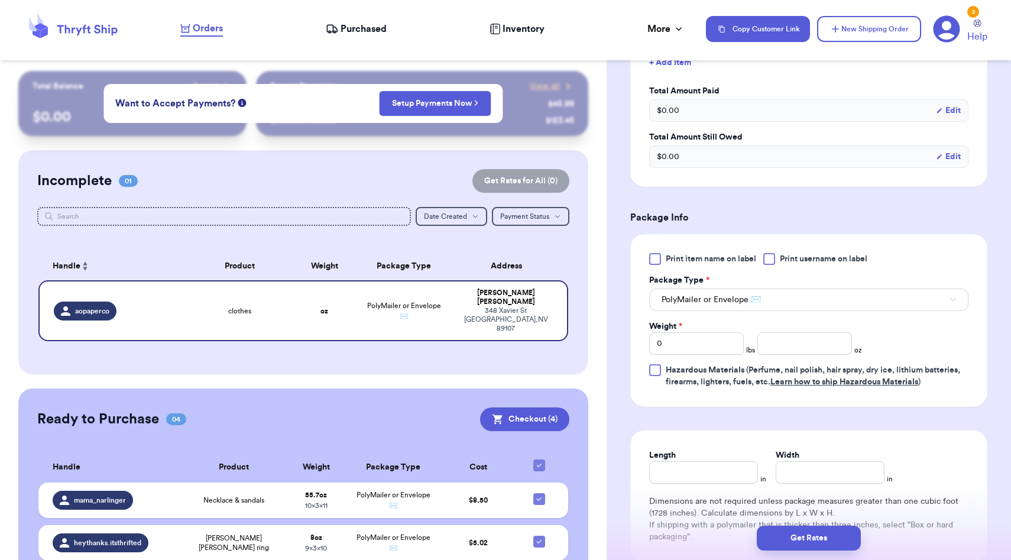
scroll to position [599, 0]
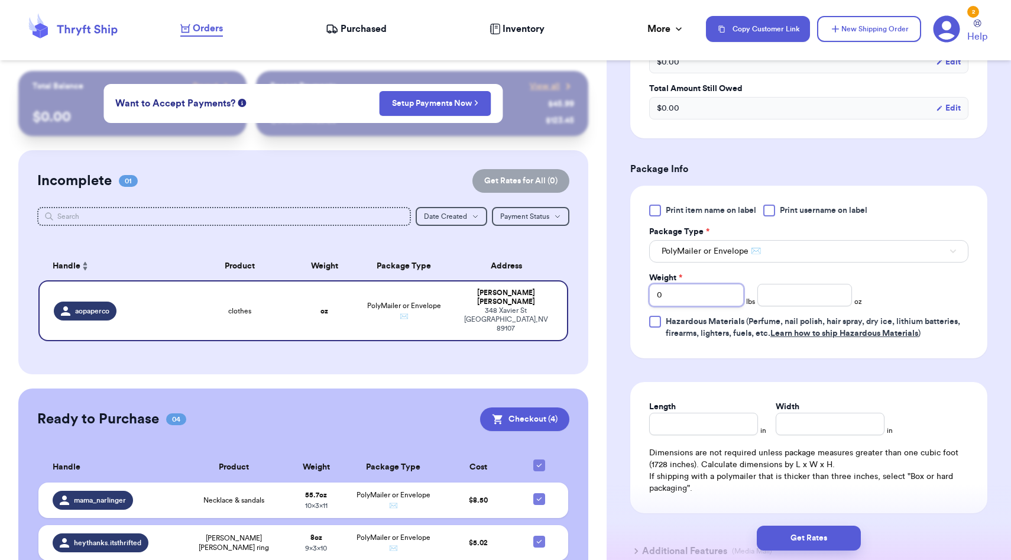
click at [688, 293] on input "0" at bounding box center [696, 295] width 95 height 22
type input "3"
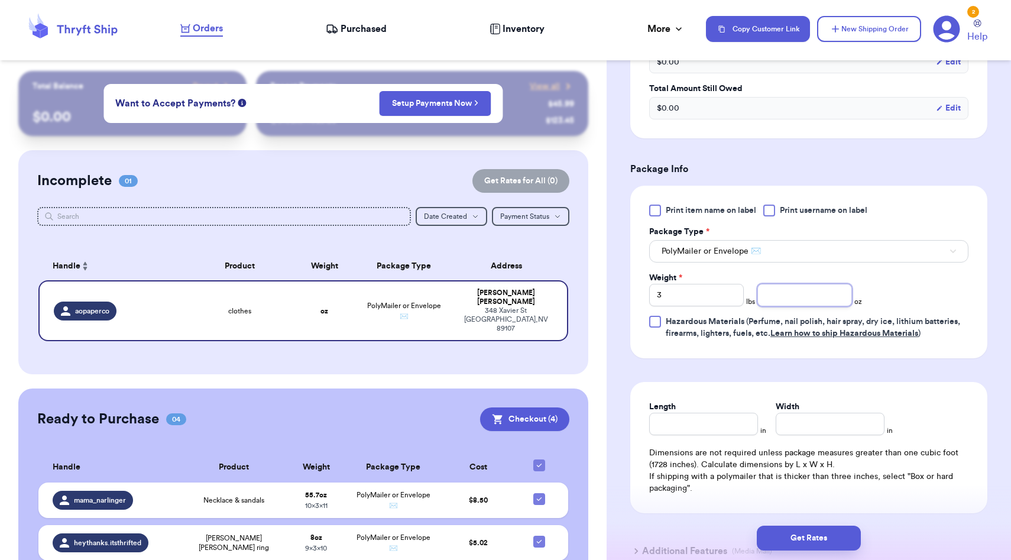
click at [788, 296] on input "number" at bounding box center [804, 295] width 95 height 22
type input "11.6"
click at [709, 423] on input "Length" at bounding box center [703, 424] width 109 height 22
type input "17"
click at [806, 431] on input "Width *" at bounding box center [829, 424] width 109 height 22
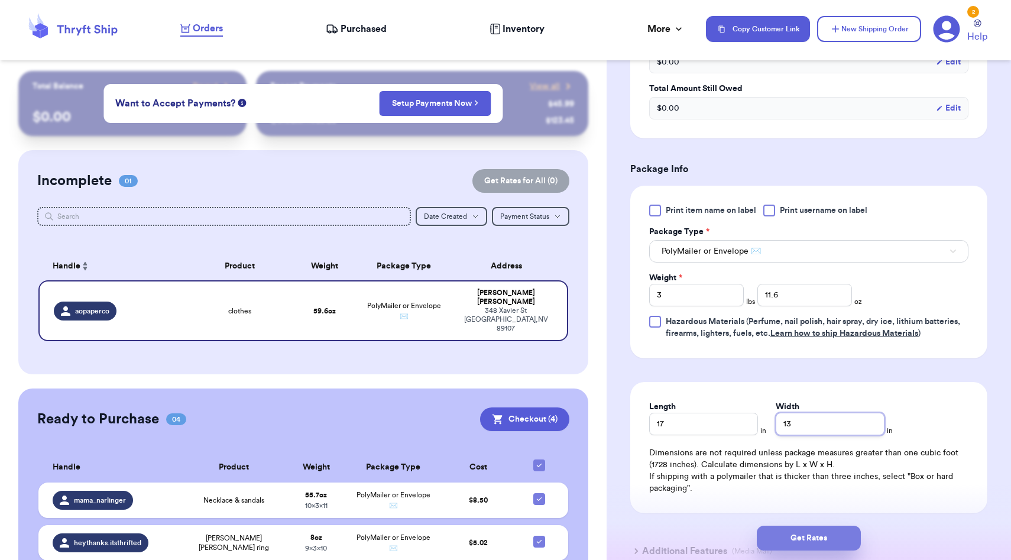
type input "13"
click at [820, 537] on button "Get Rates" at bounding box center [809, 537] width 104 height 25
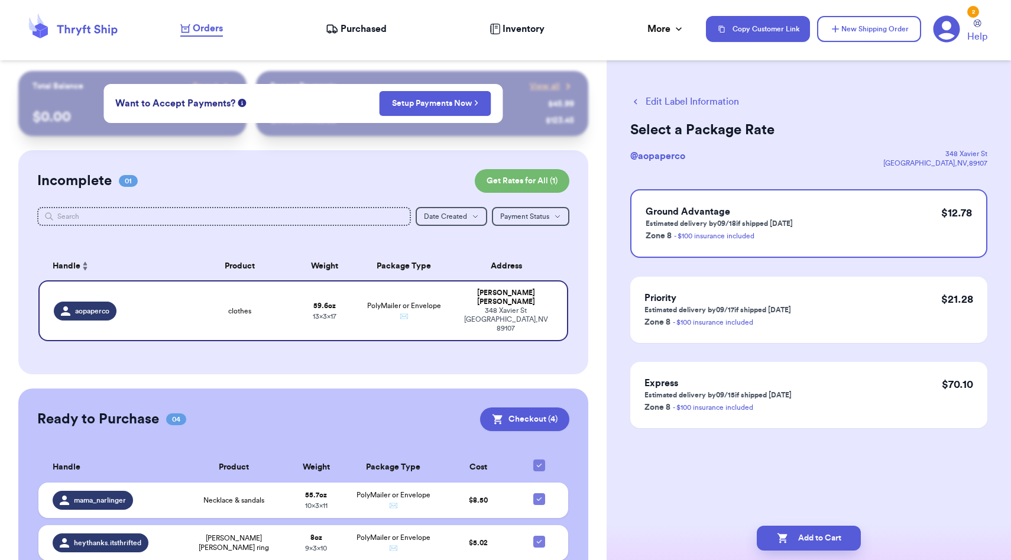
scroll to position [0, 0]
click at [774, 527] on button "Add to Cart" at bounding box center [809, 537] width 104 height 25
checkbox input "true"
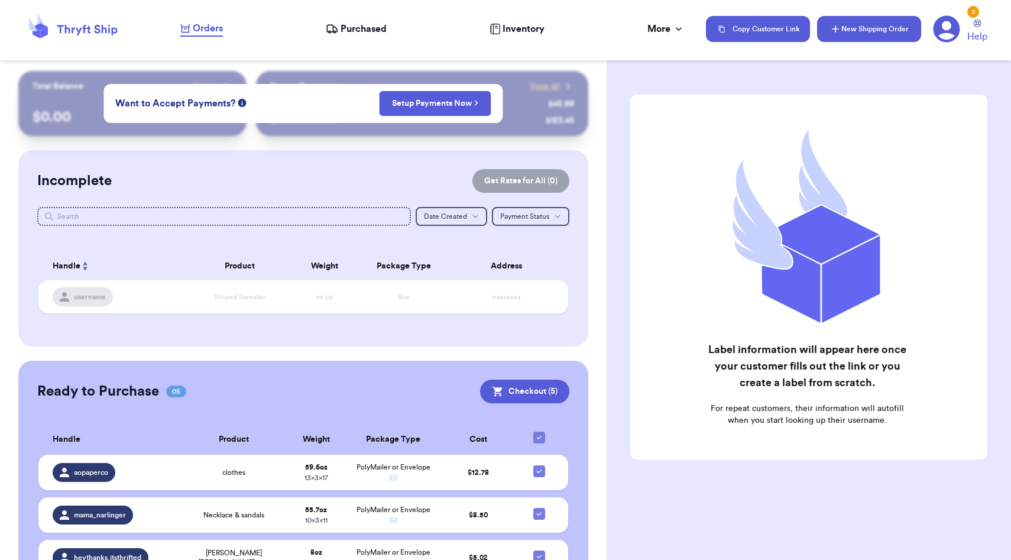
click at [838, 30] on icon "button" at bounding box center [835, 29] width 12 height 12
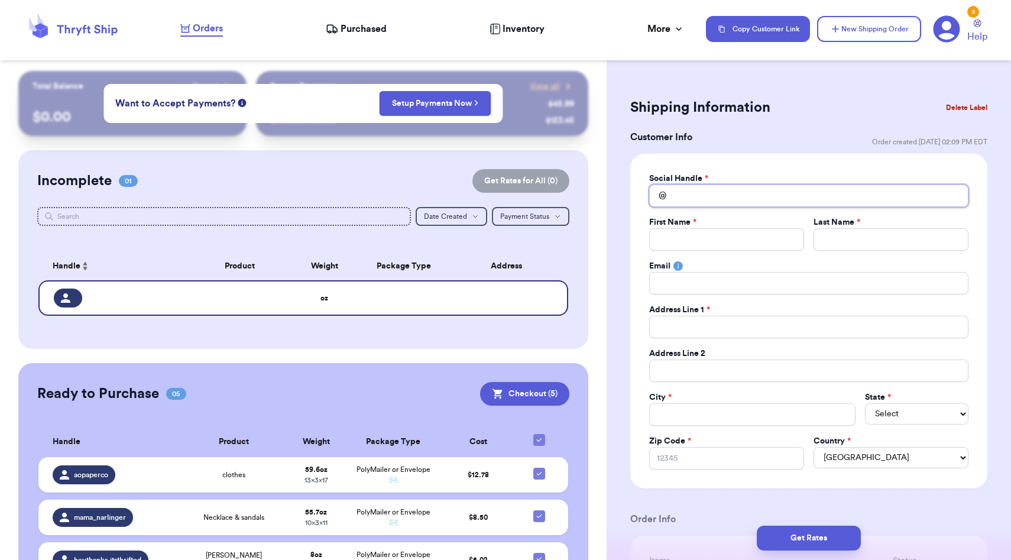
click at [723, 200] on input "Total Amount Paid" at bounding box center [808, 195] width 319 height 22
type input "b"
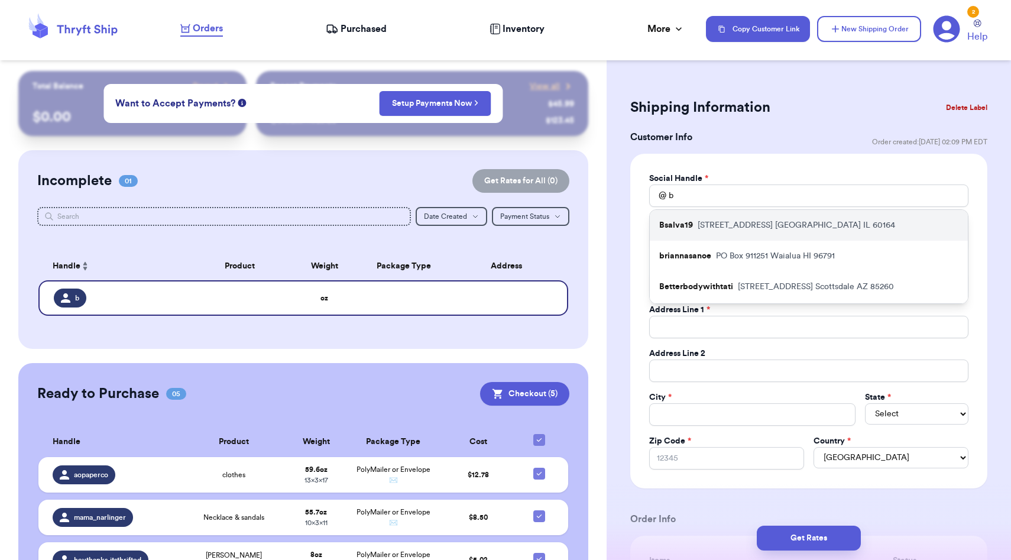
click at [721, 231] on p "[STREET_ADDRESS]" at bounding box center [795, 225] width 197 height 12
type input "Bsalva19"
type input "[PERSON_NAME]"
type input "[EMAIL_ADDRESS][DOMAIN_NAME]"
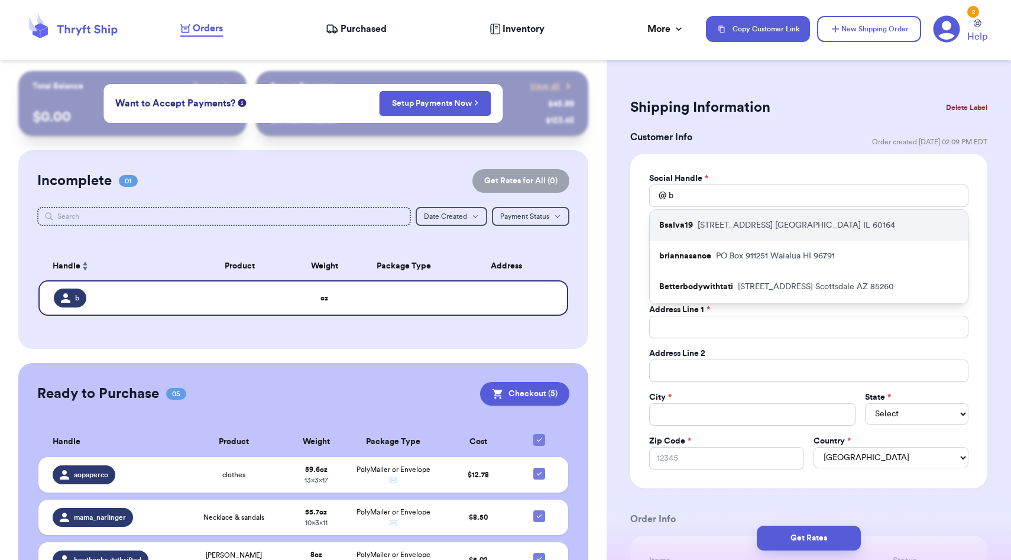
type input "[STREET_ADDRESS]"
type input "[GEOGRAPHIC_DATA]"
select select "IL"
type input "60164"
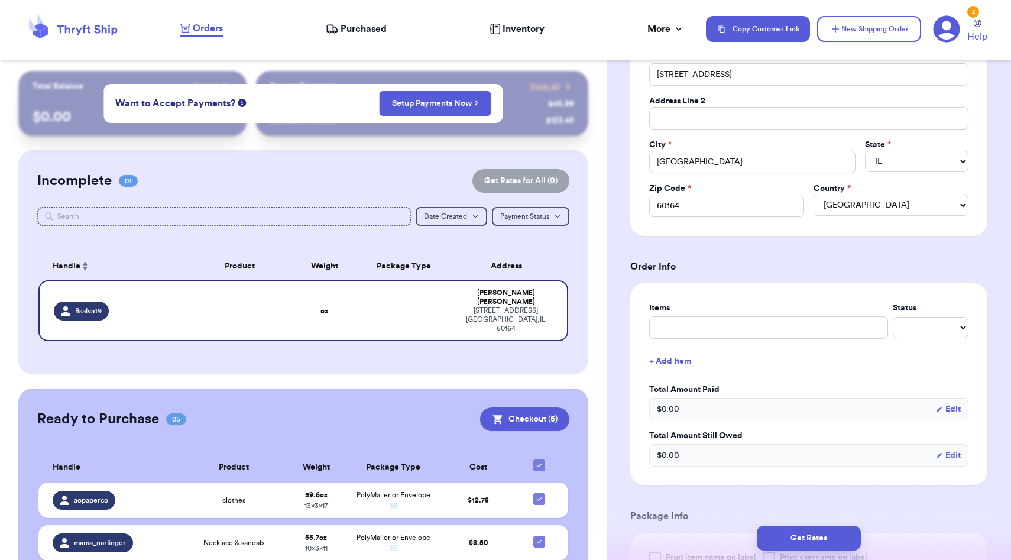
scroll to position [255, 0]
click at [705, 336] on input "text" at bounding box center [768, 325] width 239 height 22
type input "clothes"
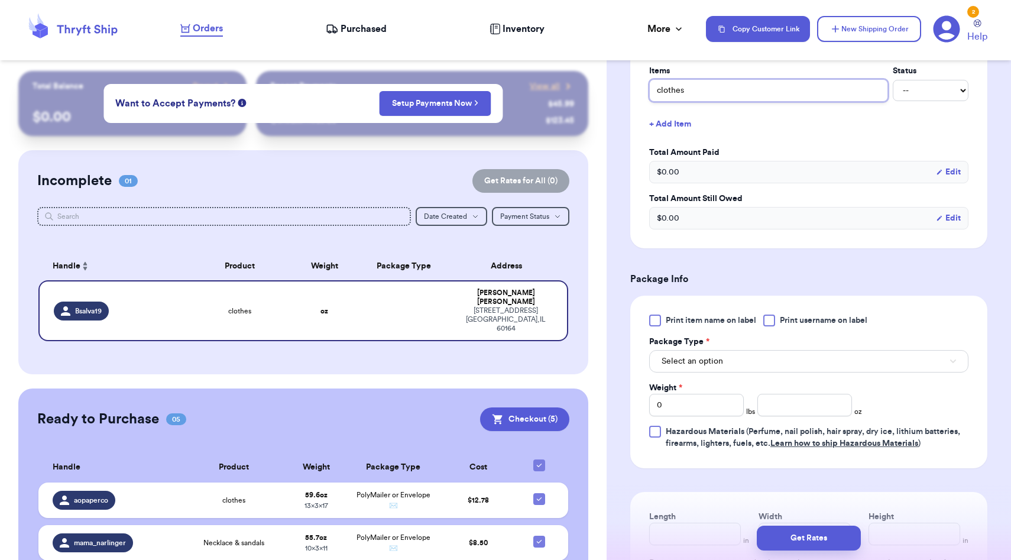
scroll to position [495, 0]
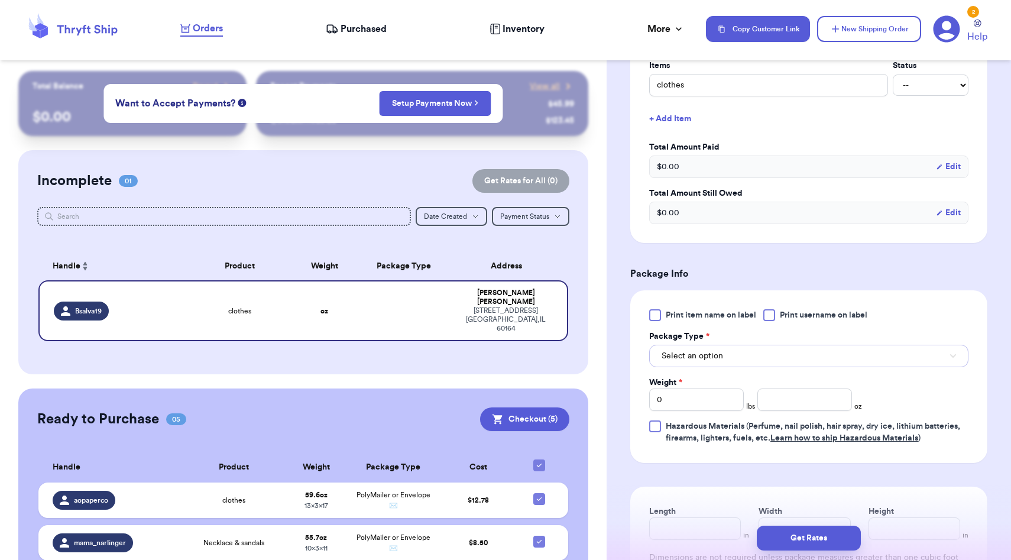
click at [715, 359] on span "Select an option" at bounding box center [691, 356] width 61 height 12
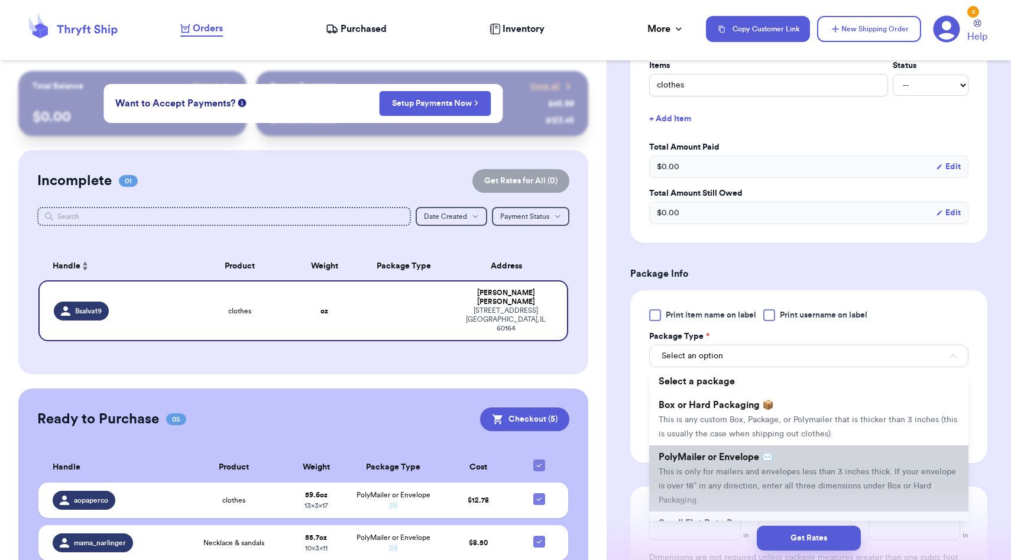
click at [715, 459] on span "PolyMailer or Envelope ✉️" at bounding box center [715, 456] width 115 height 9
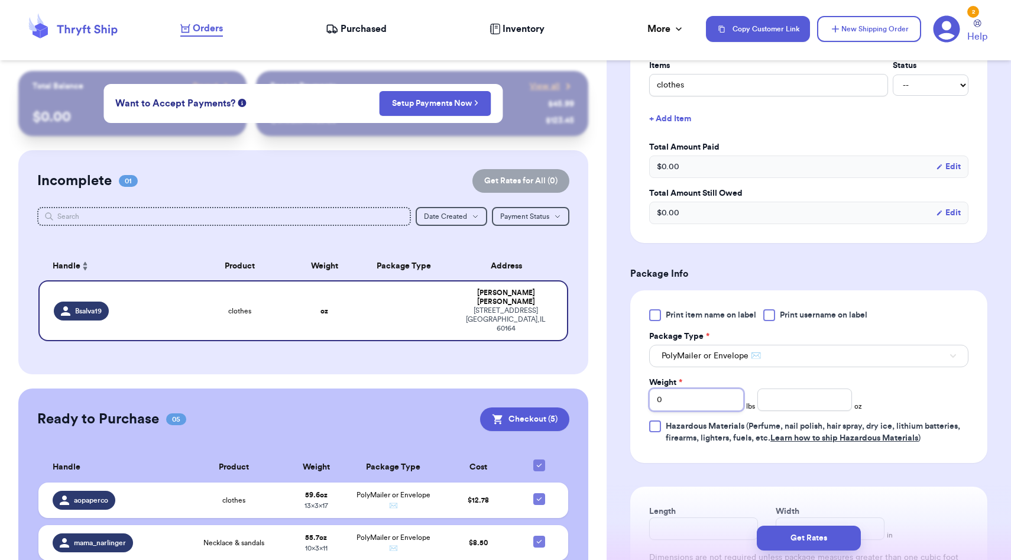
click at [695, 409] on input "0" at bounding box center [696, 399] width 95 height 22
type input "2"
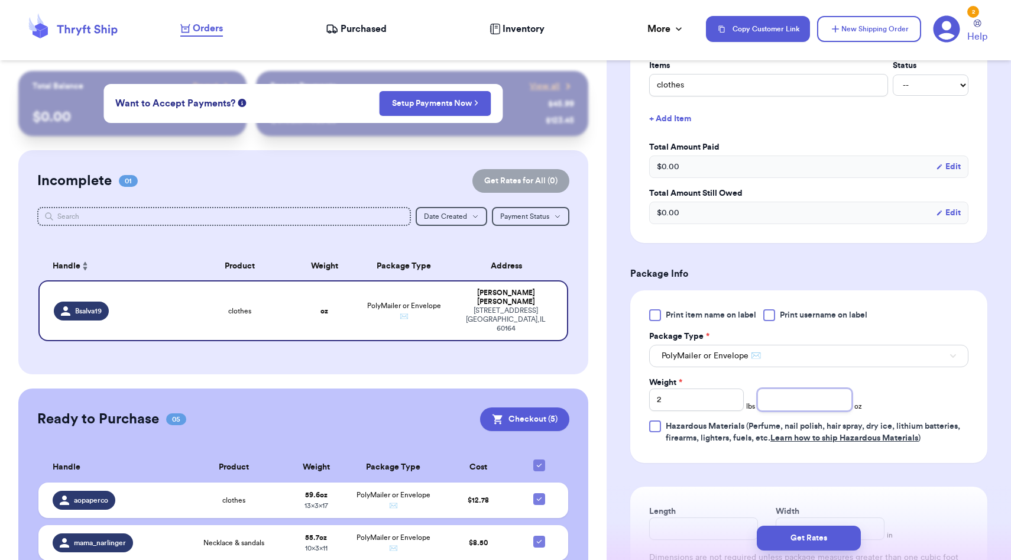
click at [790, 405] on input "number" at bounding box center [804, 399] width 95 height 22
type input "3.0"
click at [627, 447] on div "Shipping Information Delete Label Customer Info Order created: [DATE] 02:09 PM …" at bounding box center [808, 169] width 404 height 1186
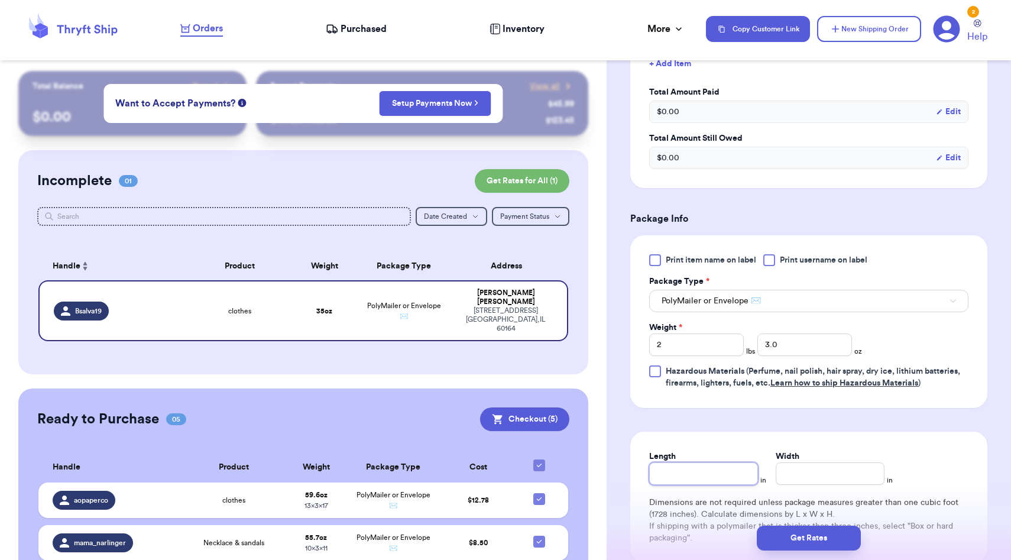
click at [674, 472] on input "Length" at bounding box center [703, 473] width 109 height 22
type input "13"
click at [806, 481] on input "Width *" at bounding box center [829, 473] width 109 height 22
type input "13"
click at [814, 538] on button "Get Rates" at bounding box center [809, 537] width 104 height 25
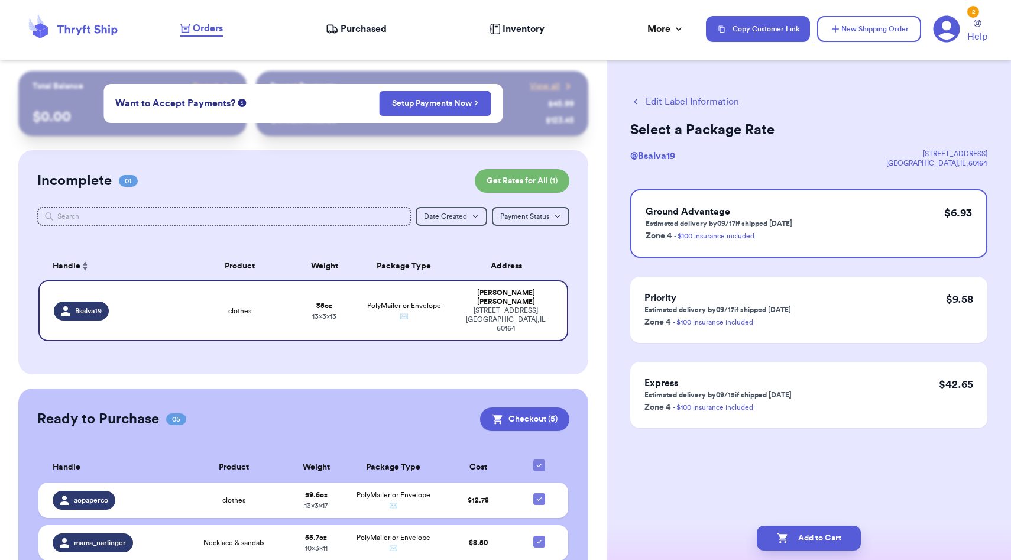
scroll to position [0, 0]
click at [828, 543] on button "Add to Cart" at bounding box center [809, 537] width 104 height 25
checkbox input "true"
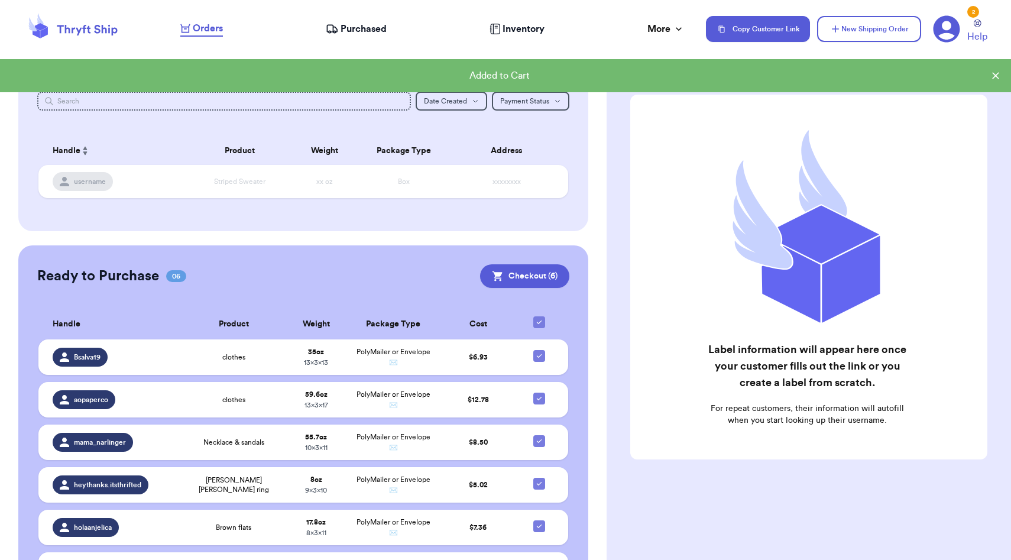
scroll to position [189, 0]
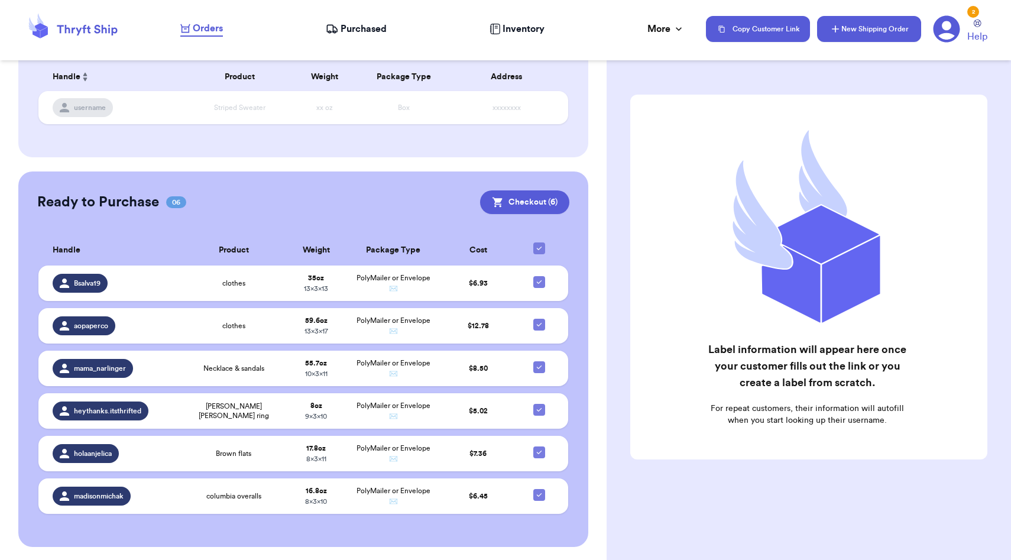
click at [861, 35] on button "New Shipping Order" at bounding box center [869, 29] width 104 height 26
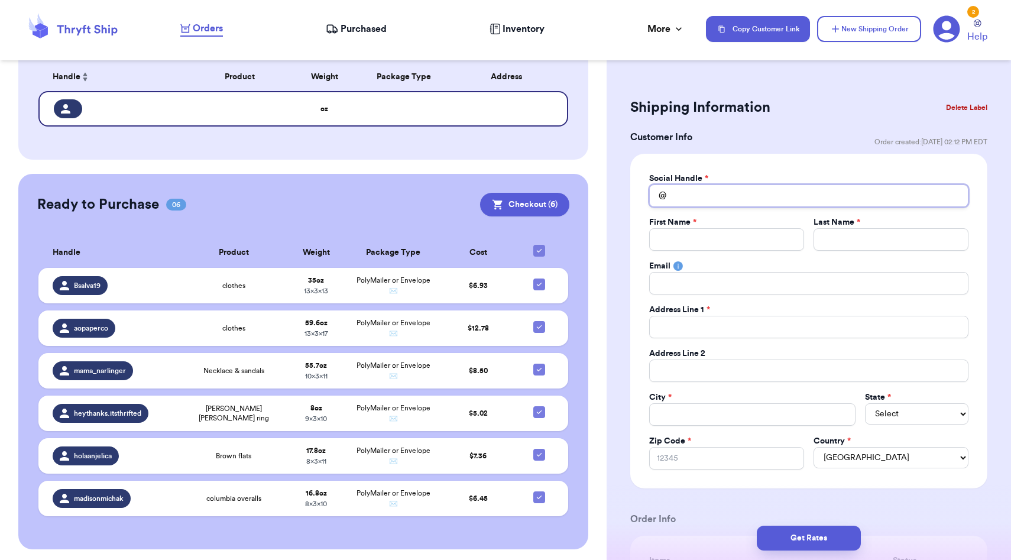
click at [687, 197] on input "Total Amount Paid" at bounding box center [808, 195] width 319 height 22
type input "t"
type input "ta"
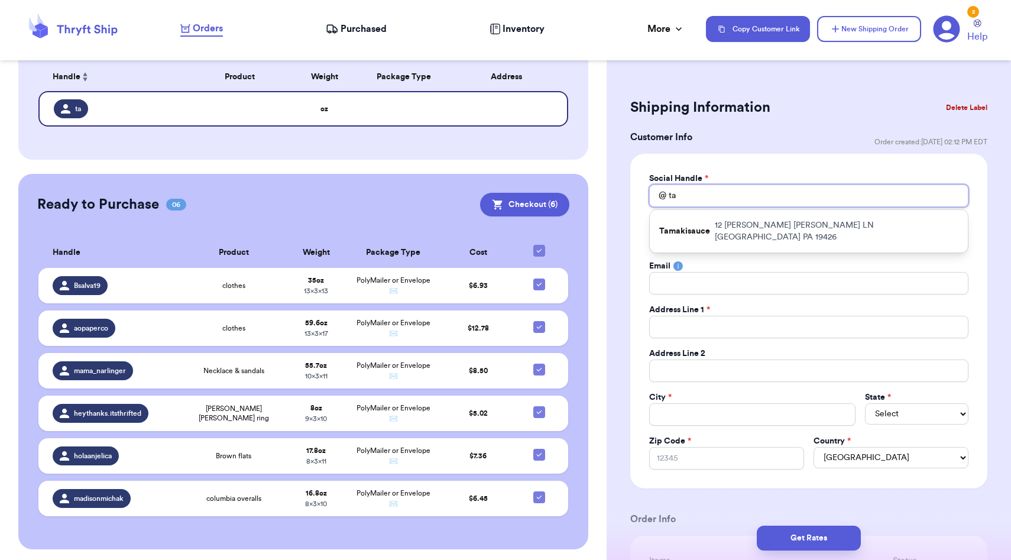
type input "tat"
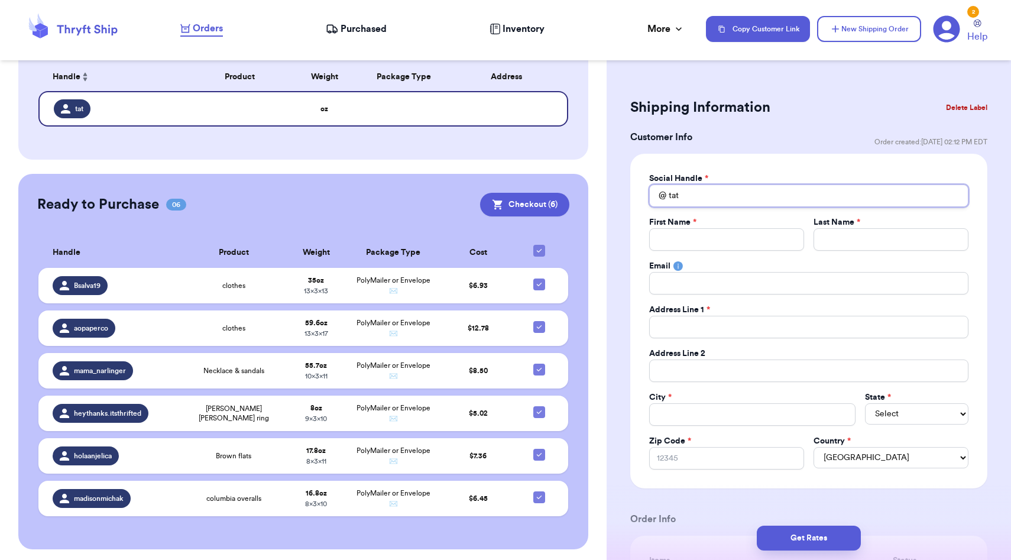
type input "ta"
type input "t"
type input "b"
type input "be"
type input "bet"
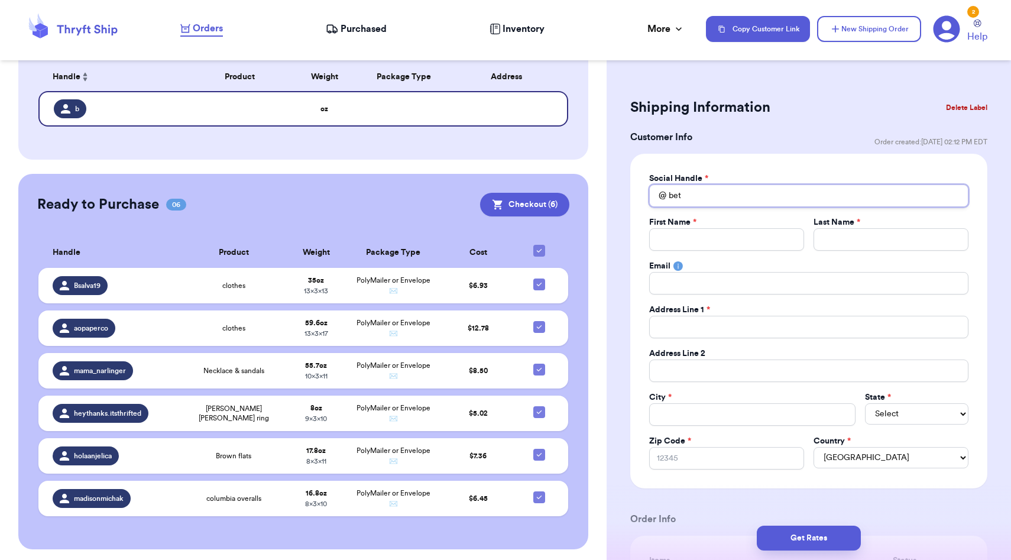
type input "bett"
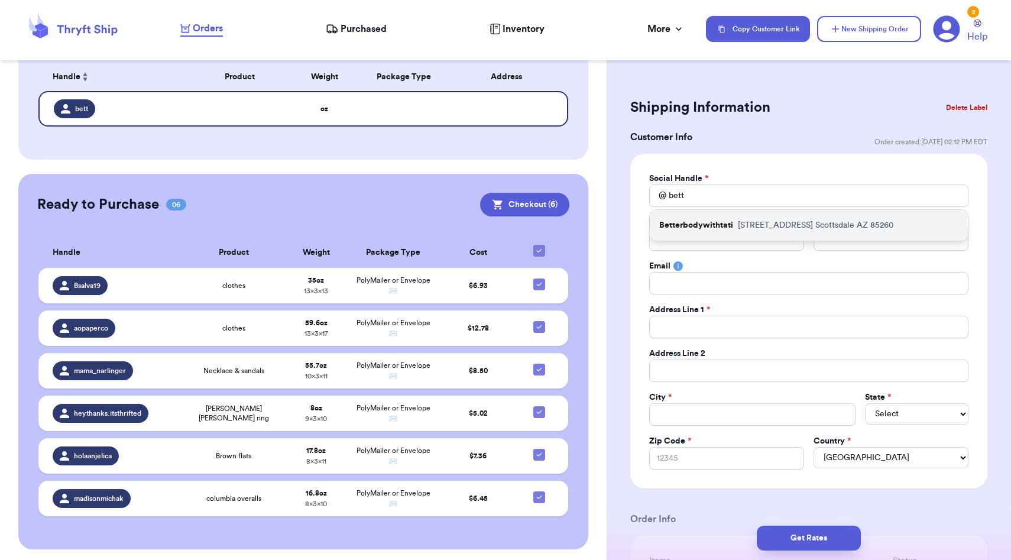
click at [706, 225] on p "Betterbodywithtati" at bounding box center [696, 225] width 74 height 12
type input "Betterbodywithtati"
type input "[PERSON_NAME]"
type input "[EMAIL_ADDRESS][DOMAIN_NAME]"
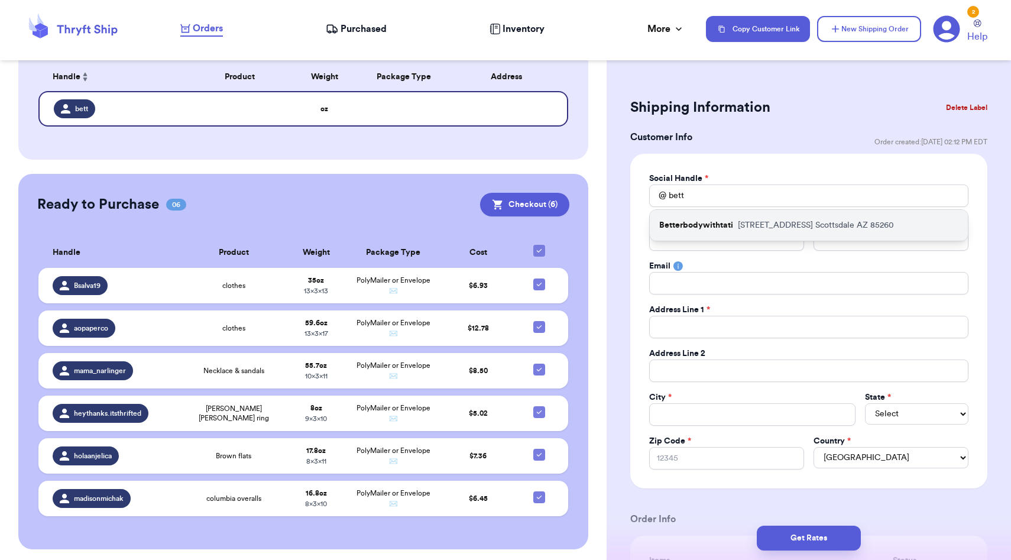
type input "[STREET_ADDRESS]"
type input "Unit 1192"
type input "Scottsdale"
select select "AZ"
type input "85260"
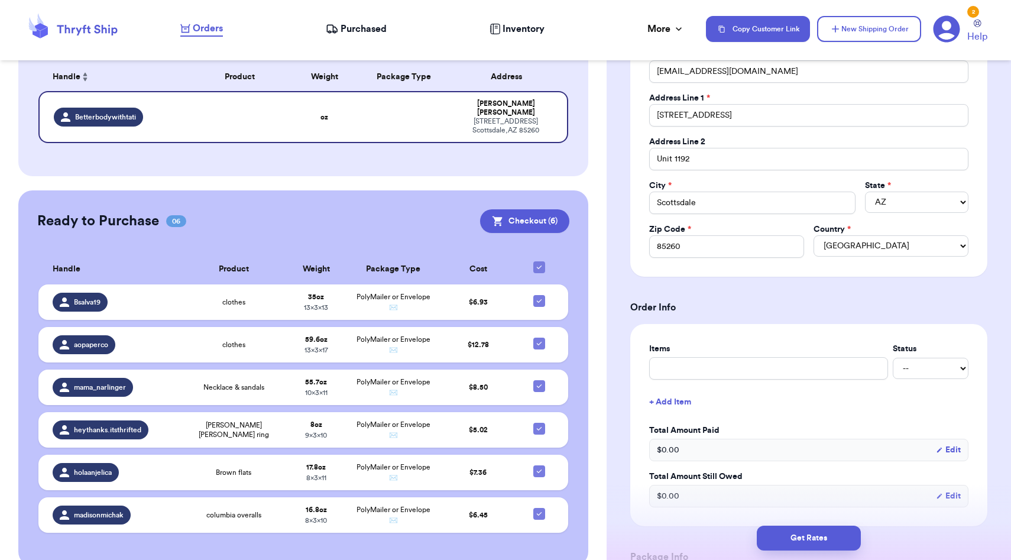
scroll to position [215, 0]
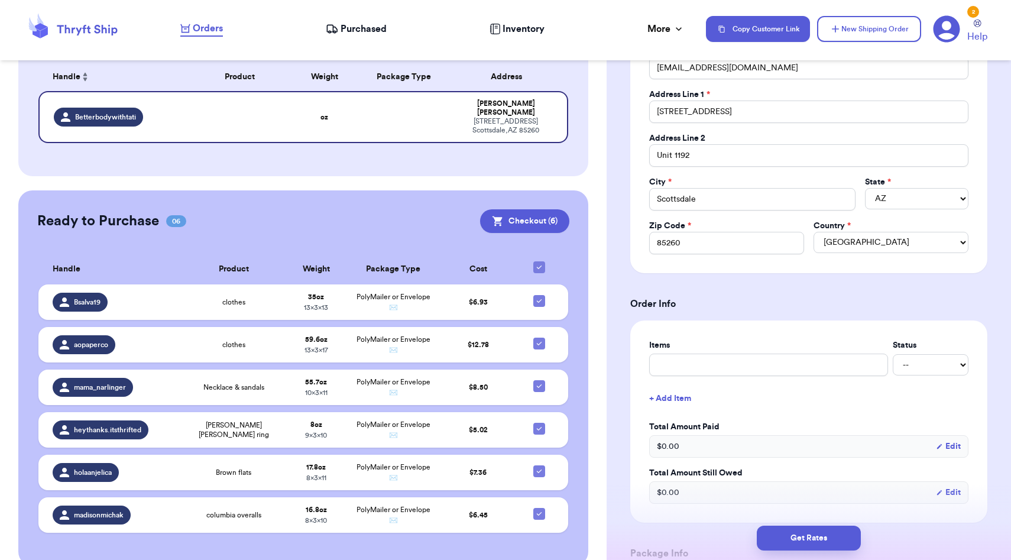
click at [689, 349] on label "Items" at bounding box center [768, 345] width 239 height 12
click at [689, 369] on input "text" at bounding box center [768, 364] width 239 height 22
type input "clothes"
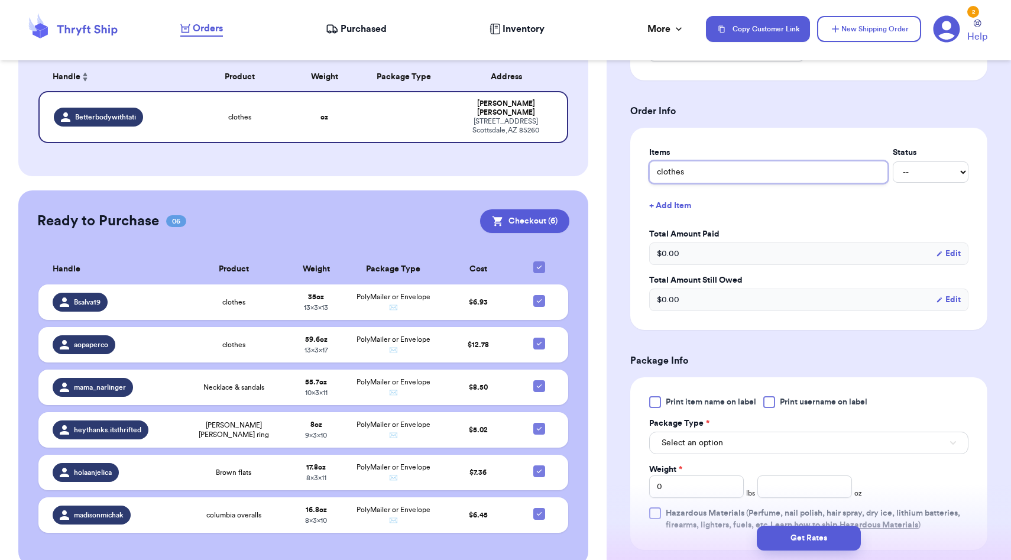
scroll to position [465, 0]
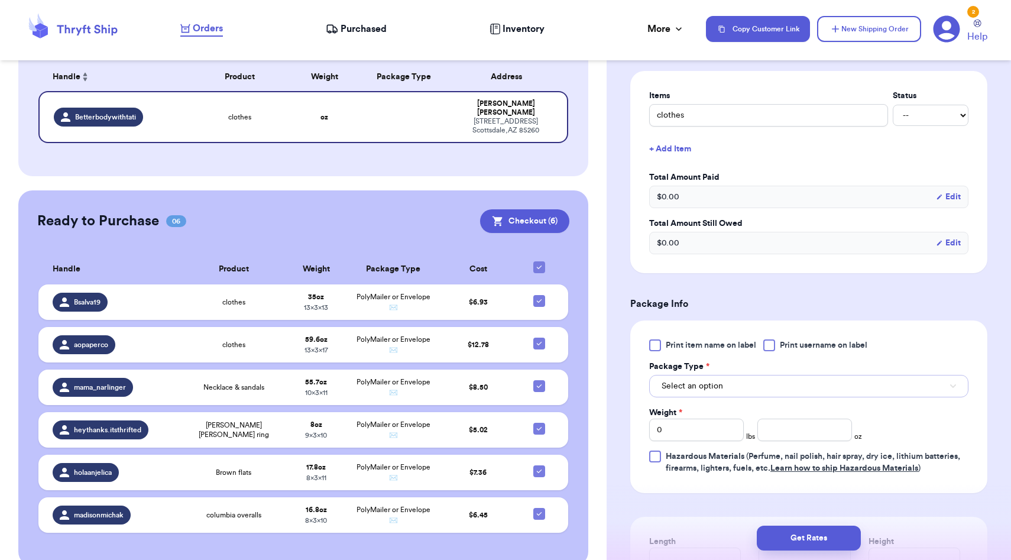
click at [707, 388] on span "Select an option" at bounding box center [691, 386] width 61 height 12
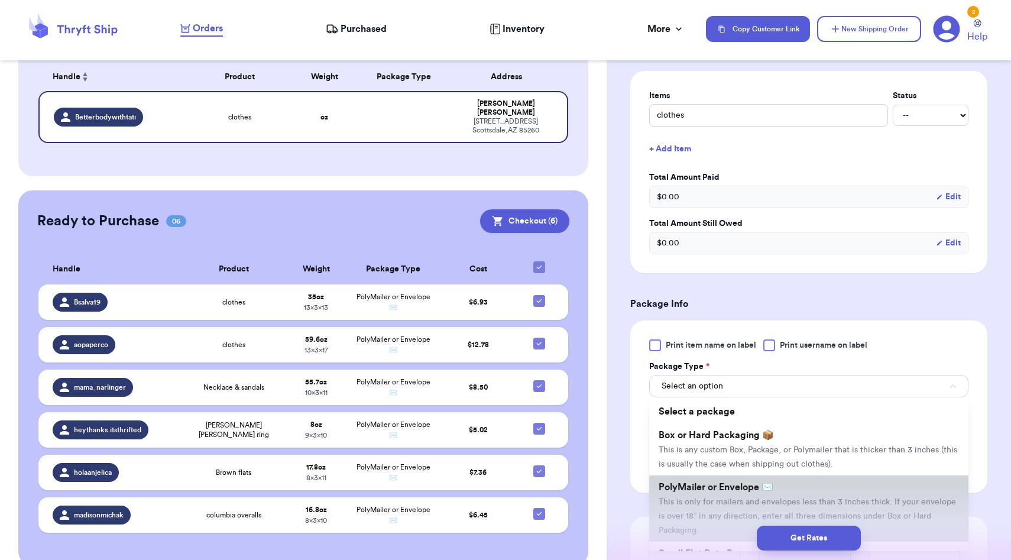
click at [713, 492] on span "PolyMailer or Envelope ✉️" at bounding box center [715, 486] width 115 height 9
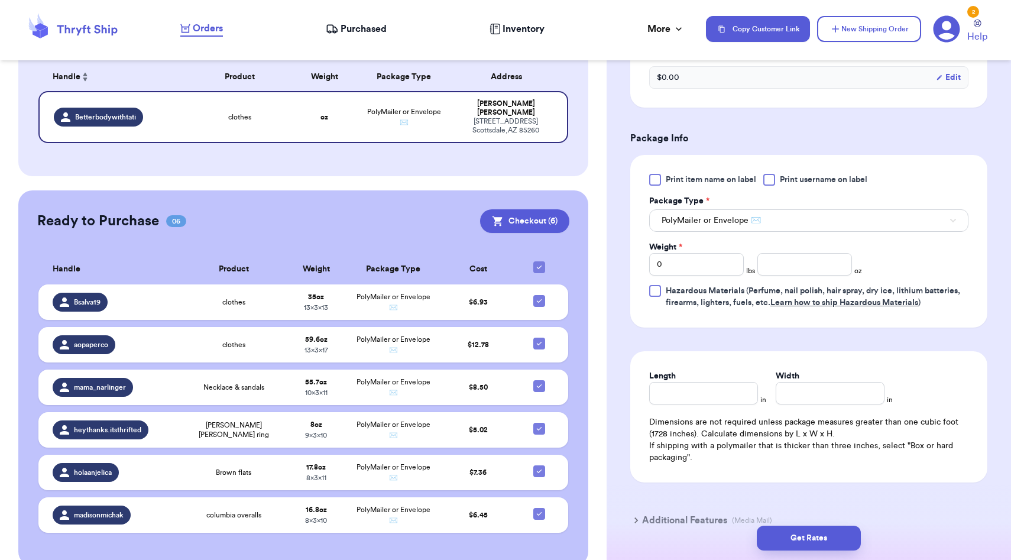
scroll to position [678, 0]
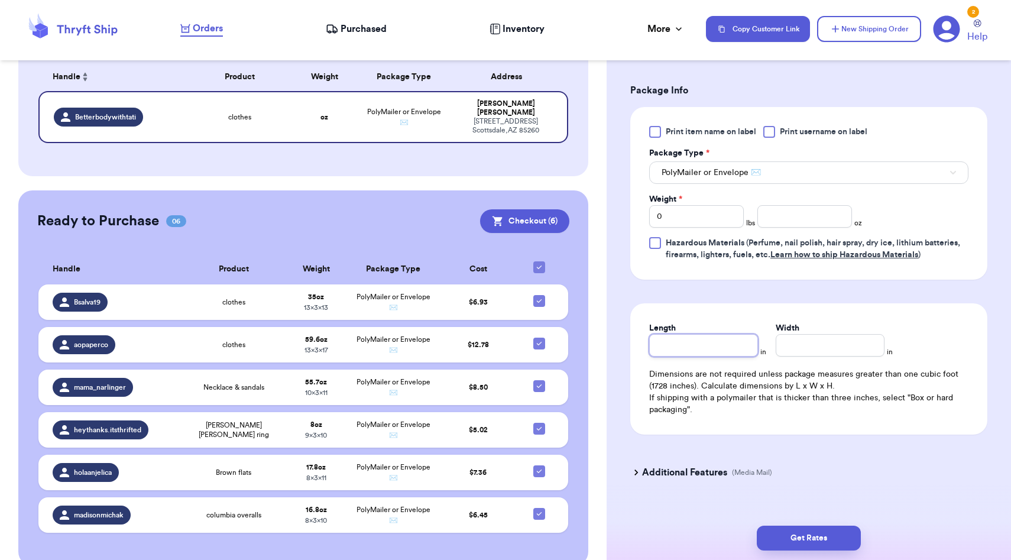
click at [691, 345] on input "Length" at bounding box center [703, 345] width 109 height 22
type input "1"
type input "12"
click at [777, 346] on input "Width *" at bounding box center [829, 345] width 109 height 22
type input "1"
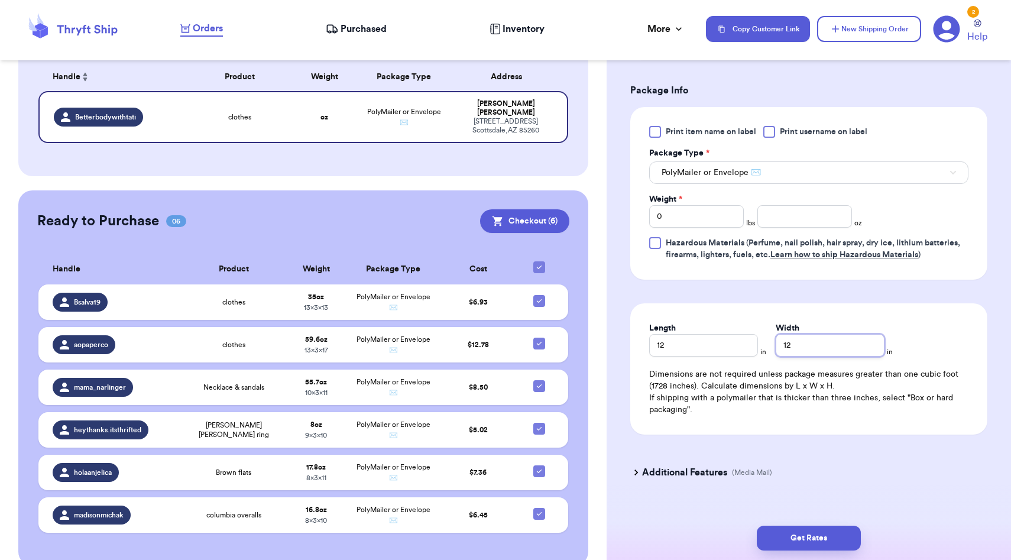
type input "12"
click at [688, 218] on input "0" at bounding box center [696, 216] width 95 height 22
type input "2"
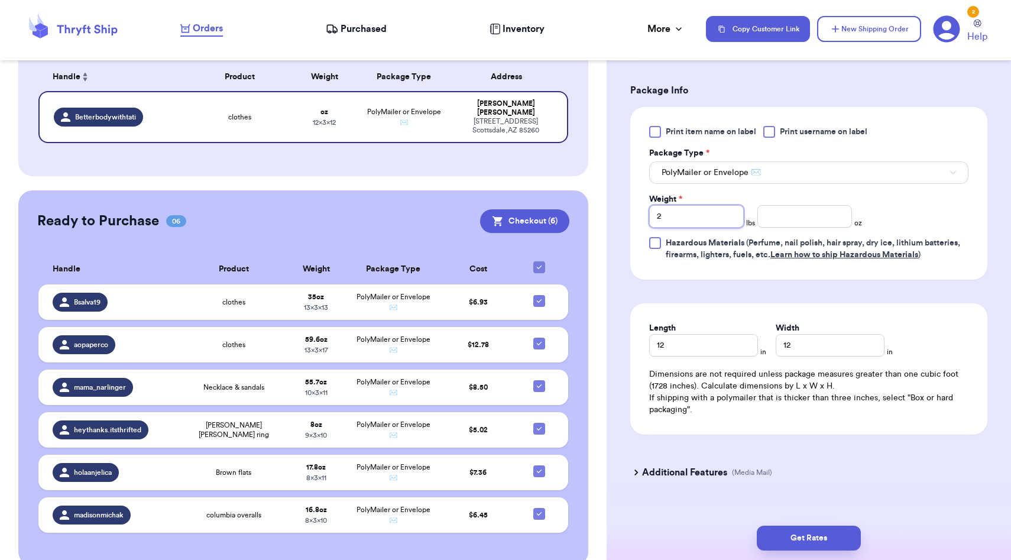
type input "2"
click at [783, 215] on input "number" at bounding box center [804, 216] width 95 height 22
type input "3.8"
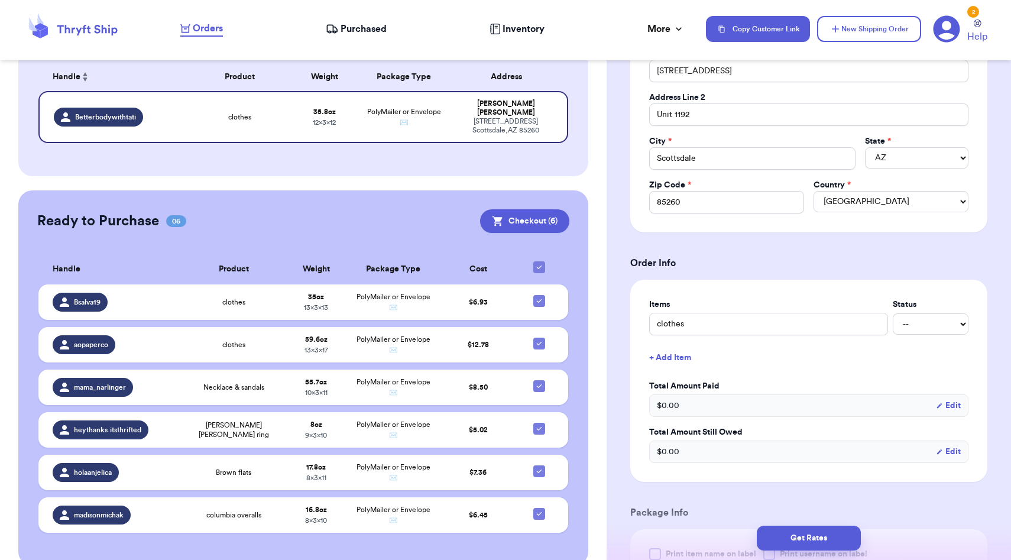
scroll to position [0, 0]
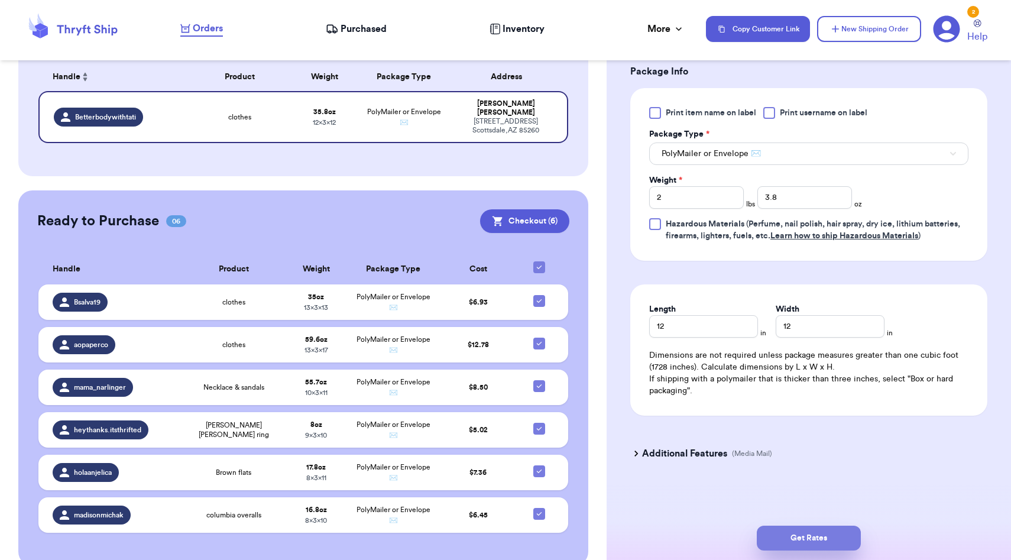
click at [839, 542] on button "Get Rates" at bounding box center [809, 537] width 104 height 25
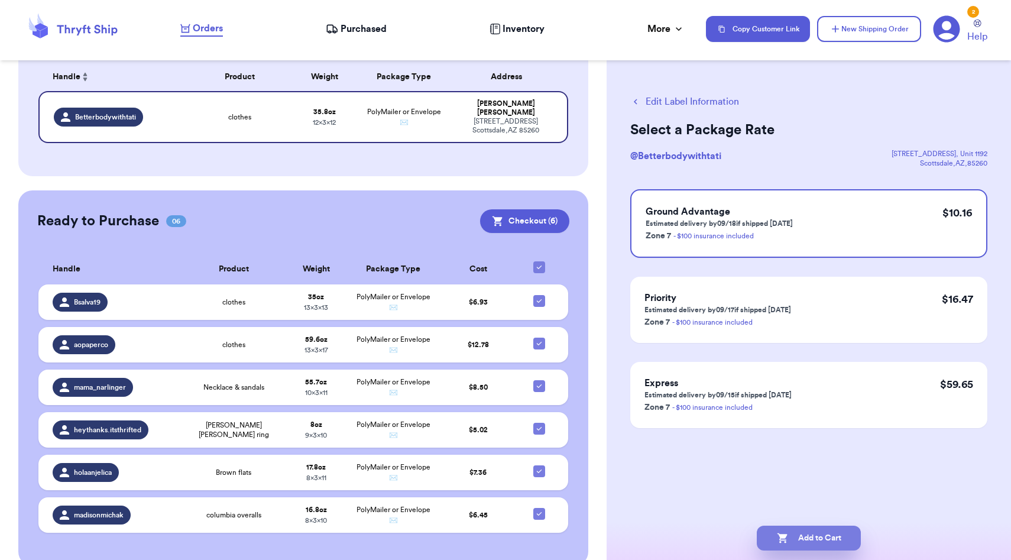
click at [808, 540] on button "Add to Cart" at bounding box center [809, 537] width 104 height 25
checkbox input "true"
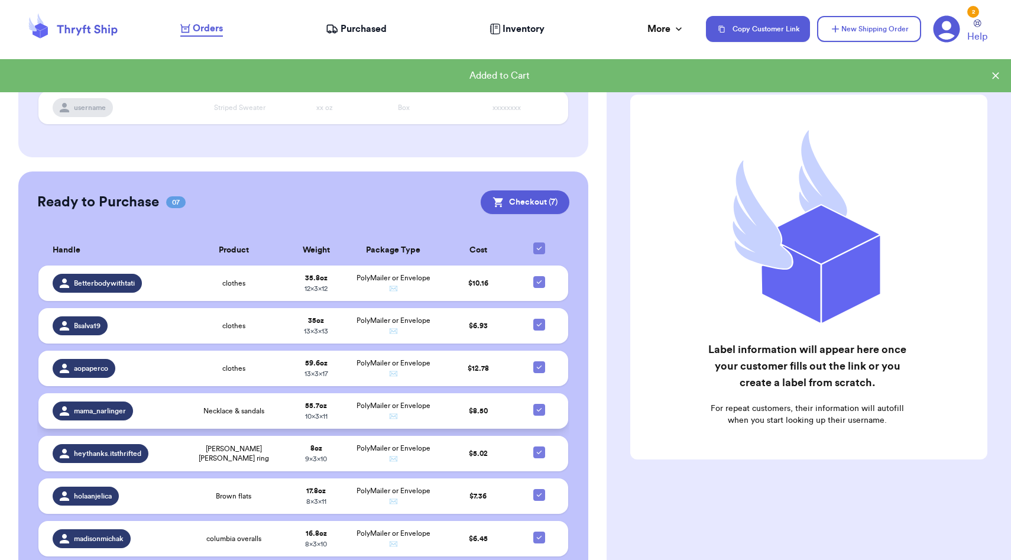
scroll to position [232, 0]
